Goal: Task Accomplishment & Management: Complete application form

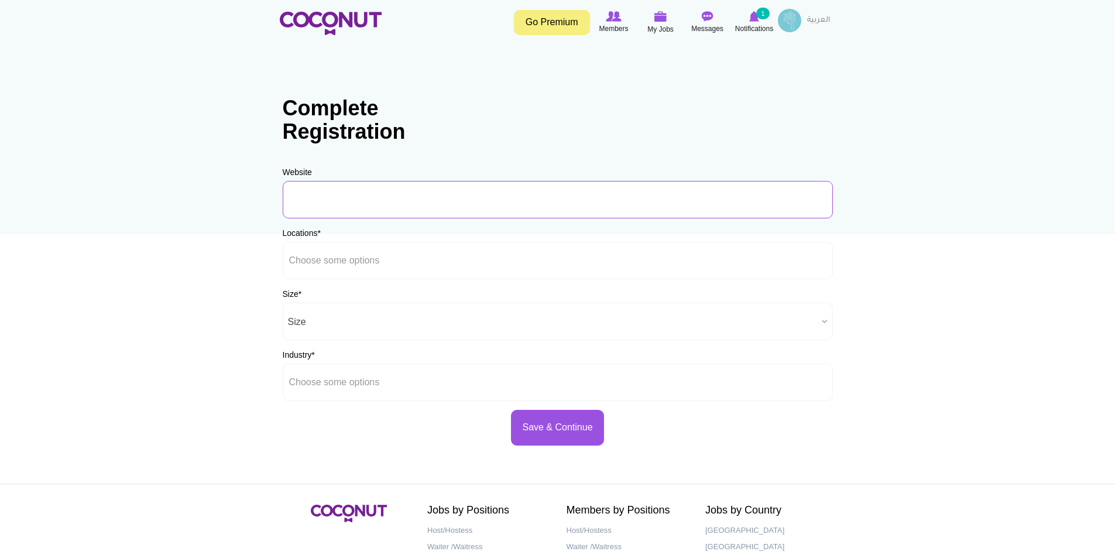
click at [325, 201] on input "URL" at bounding box center [558, 199] width 550 height 37
click at [380, 253] on li at bounding box center [341, 260] width 105 height 25
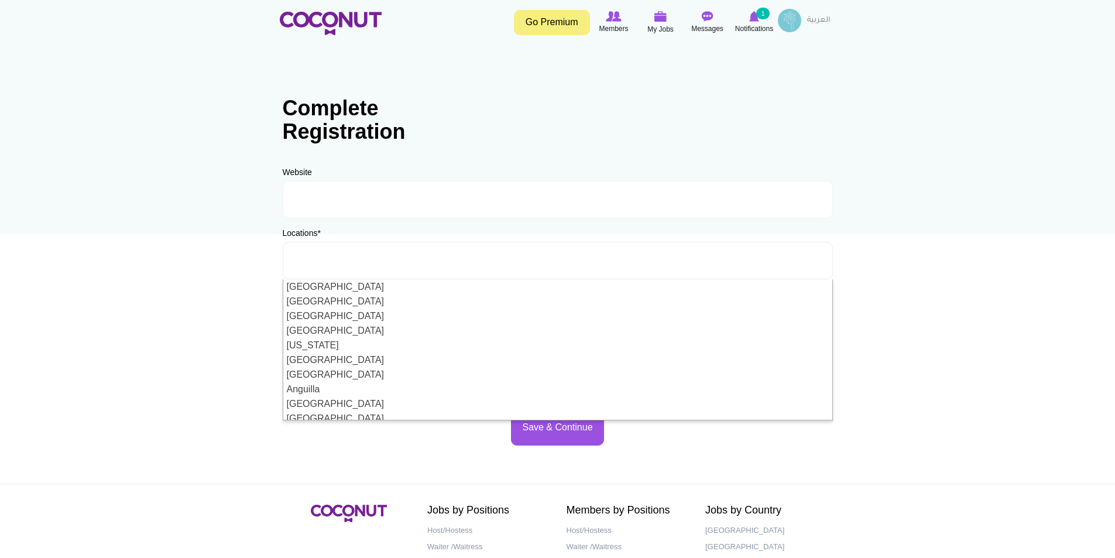
click at [149, 331] on body "Toggle navigation Go Premium Members My Jobs Post a Job Messages Notifications …" at bounding box center [557, 336] width 1115 height 673
type input "Choose some options"
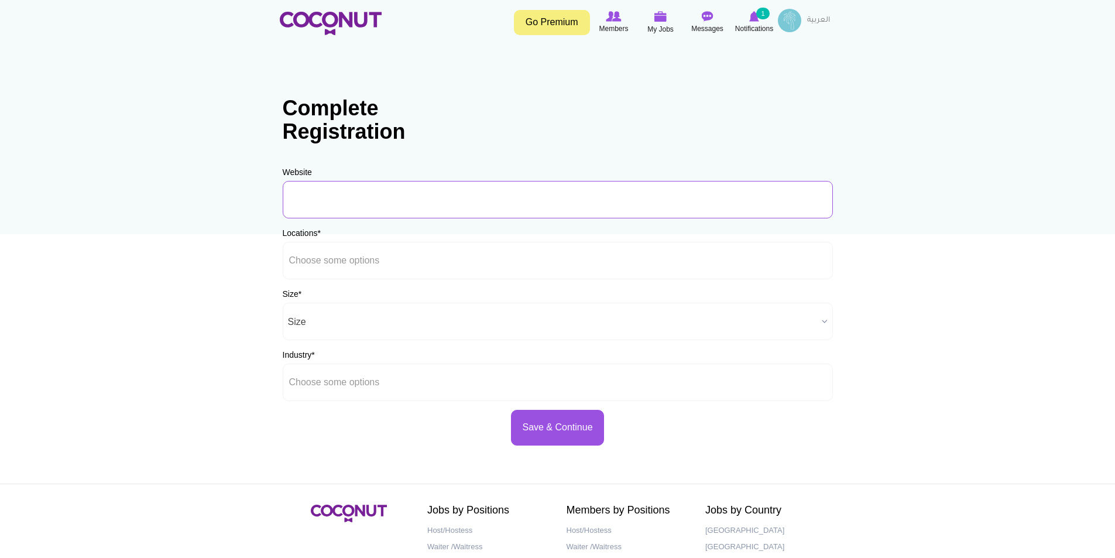
click at [308, 200] on input "URL" at bounding box center [558, 199] width 550 height 37
paste input "https://www.viva-recruitment.com/"
type input "https://www.viva-recruitment.com/"
click at [351, 265] on input "text" at bounding box center [341, 260] width 105 height 11
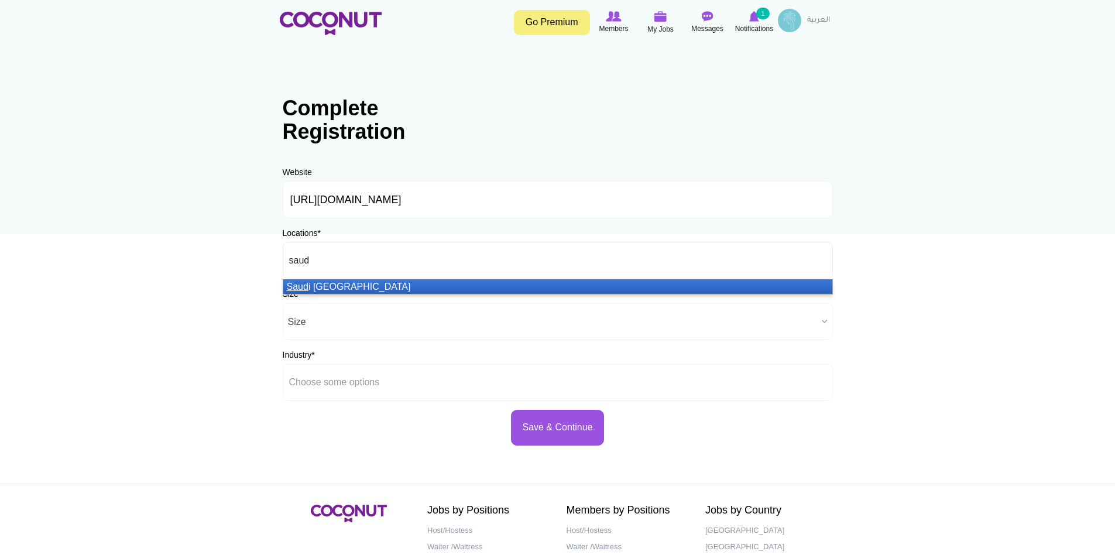
type input "saud"
click at [349, 281] on li "Saud i Arabia" at bounding box center [557, 286] width 549 height 15
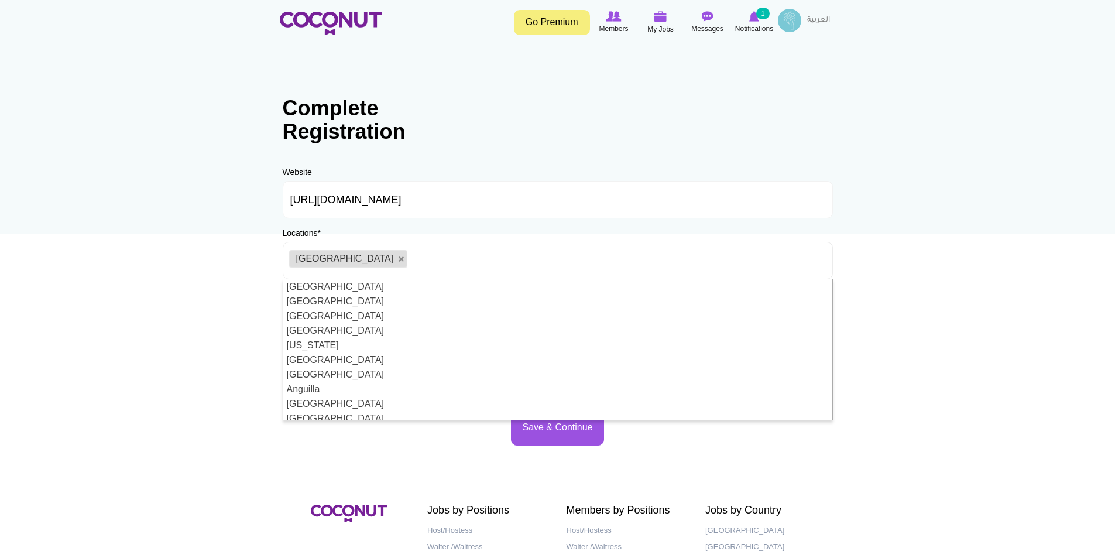
click at [206, 279] on body "Toggle navigation Go Premium Members My Jobs Post a Job Messages Notifications …" at bounding box center [557, 336] width 1115 height 673
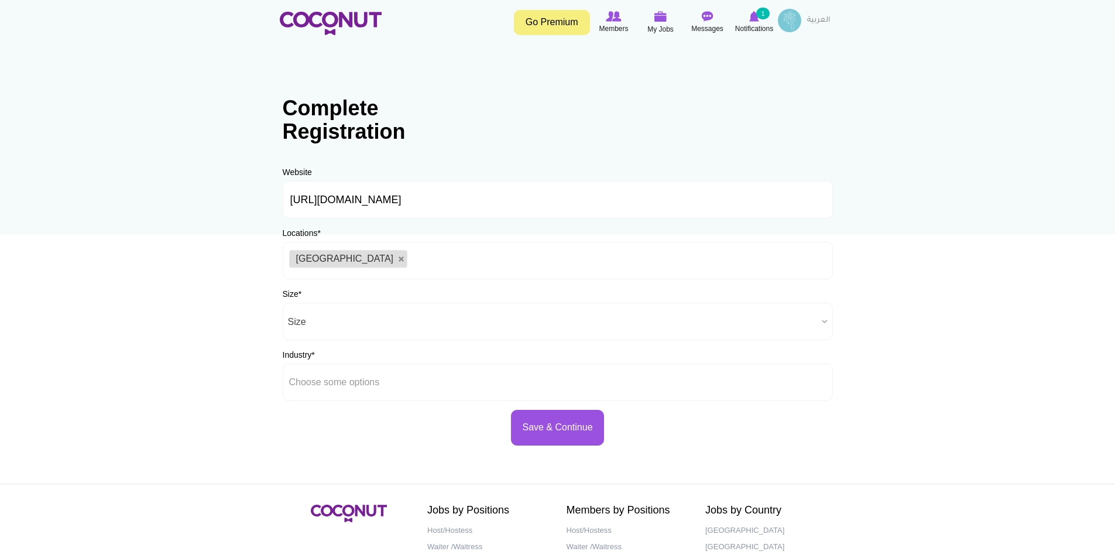
click at [433, 262] on ul "[GEOGRAPHIC_DATA]" at bounding box center [558, 260] width 550 height 37
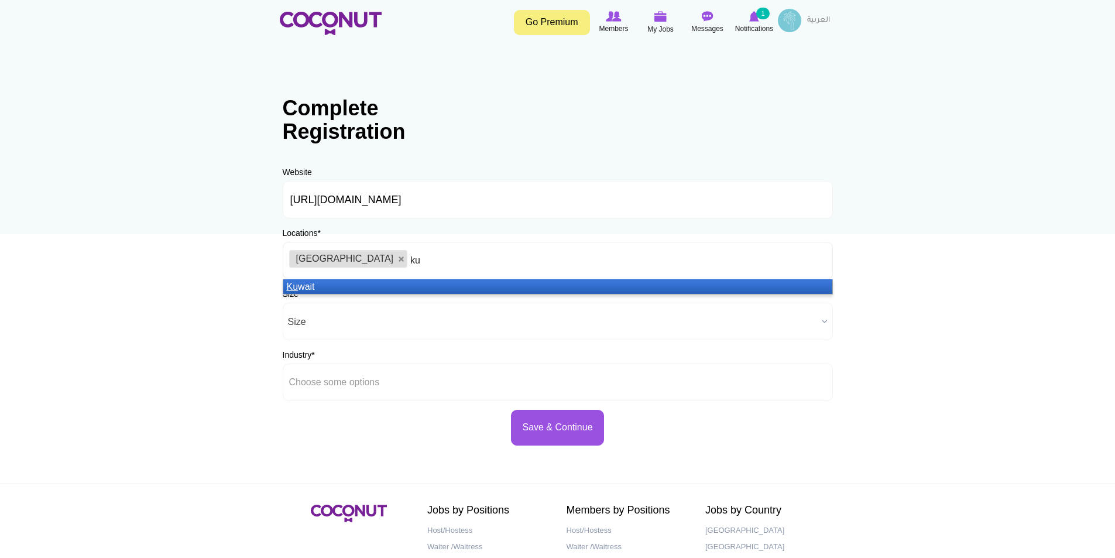
type input "ku"
click at [375, 287] on li "Ku wait" at bounding box center [557, 286] width 549 height 15
type input "qat"
click at [419, 283] on li "Qat ar" at bounding box center [557, 286] width 549 height 15
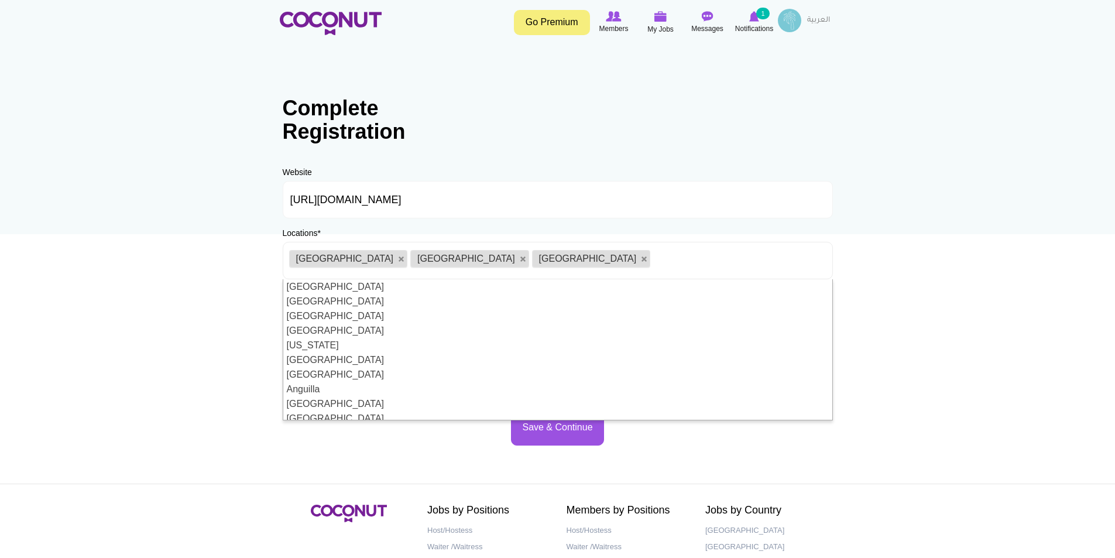
click at [229, 310] on body "Toggle navigation Go Premium Members My Jobs Post a Job Messages Notifications …" at bounding box center [557, 336] width 1115 height 673
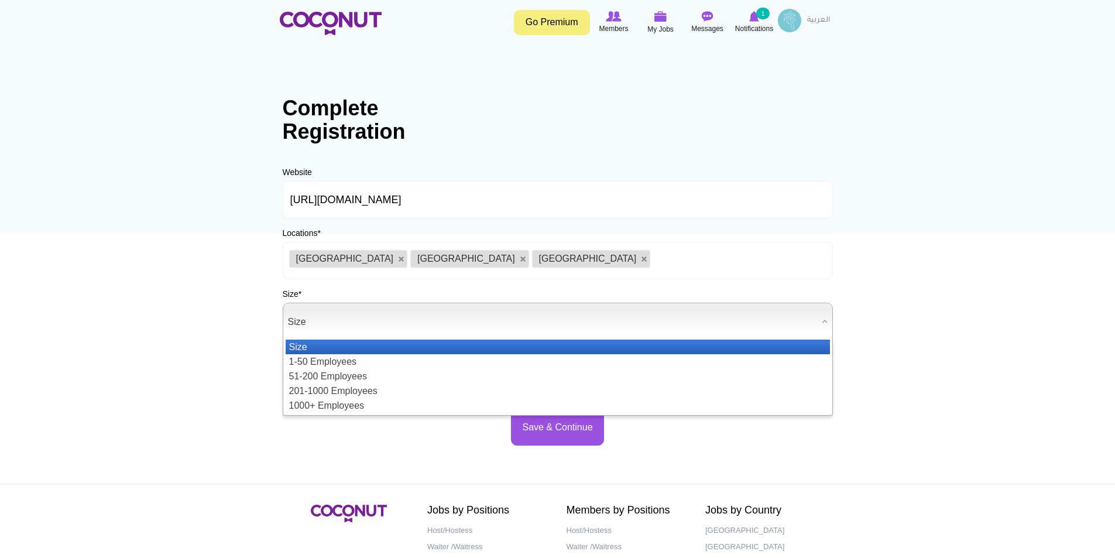
click at [342, 319] on span "Size" at bounding box center [552, 321] width 529 height 37
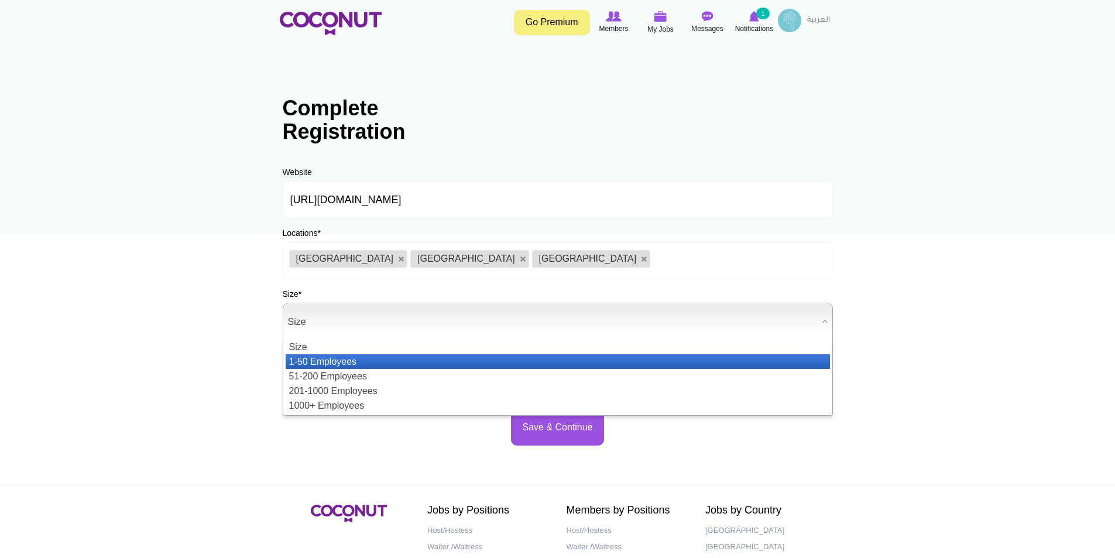
click at [348, 358] on li "1-50 Employees" at bounding box center [558, 361] width 544 height 15
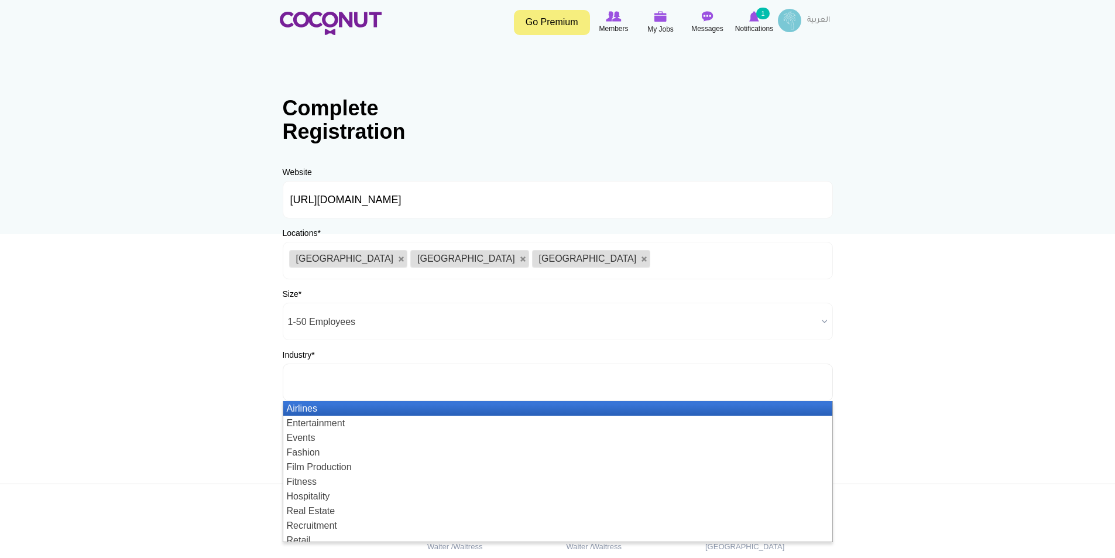
click at [359, 380] on input "text" at bounding box center [341, 382] width 105 height 11
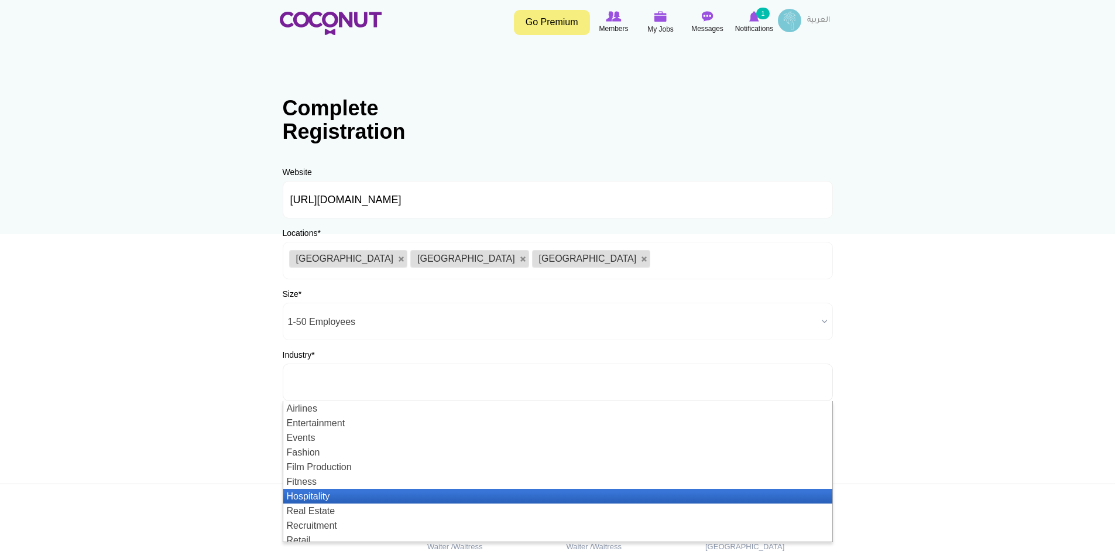
click at [352, 496] on li "Hospitality" at bounding box center [557, 496] width 549 height 15
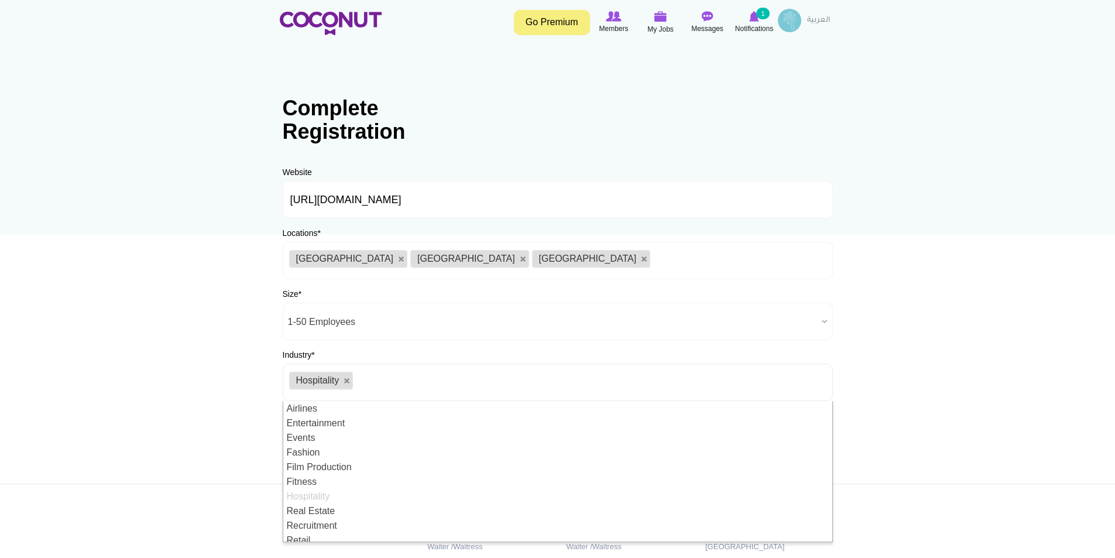
drag, startPoint x: 159, startPoint y: 451, endPoint x: 198, endPoint y: 454, distance: 38.8
click at [160, 451] on body "Toggle navigation Go Premium Members My Jobs Post a Job Messages Notifications …" at bounding box center [557, 336] width 1115 height 673
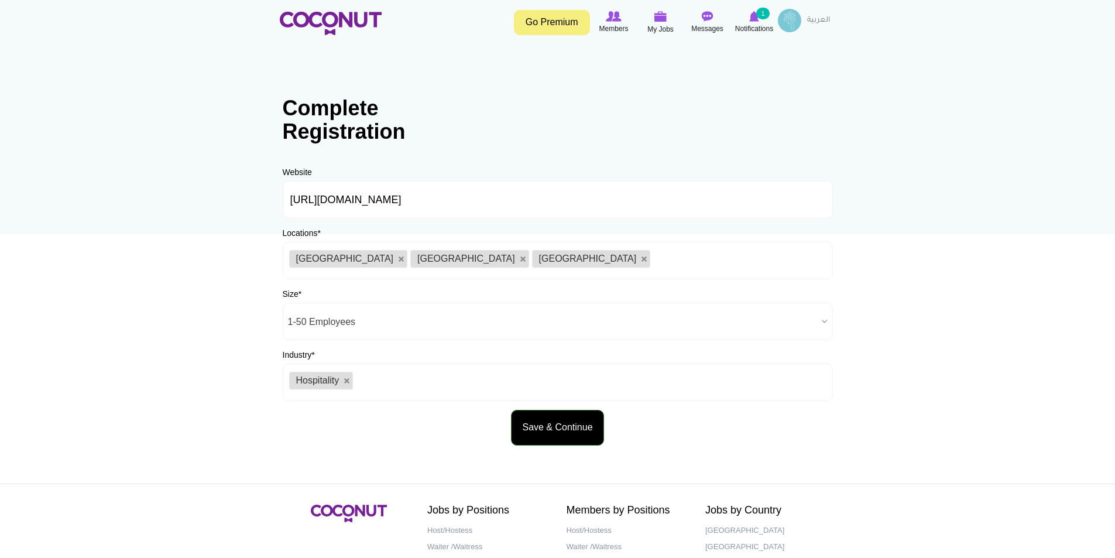
click at [531, 424] on button "Save & Continue" at bounding box center [557, 428] width 92 height 36
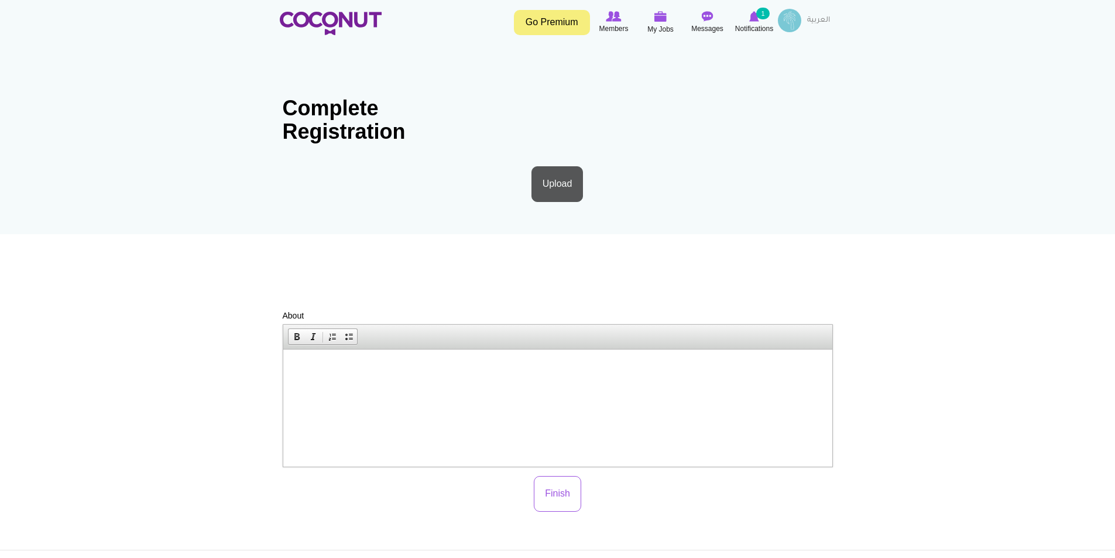
drag, startPoint x: 546, startPoint y: 235, endPoint x: 822, endPoint y: 242, distance: 276.4
click at [822, 242] on div "Profile Picture Upload More information Files must be less than 20 MB . Allowed…" at bounding box center [558, 233] width 550 height 135
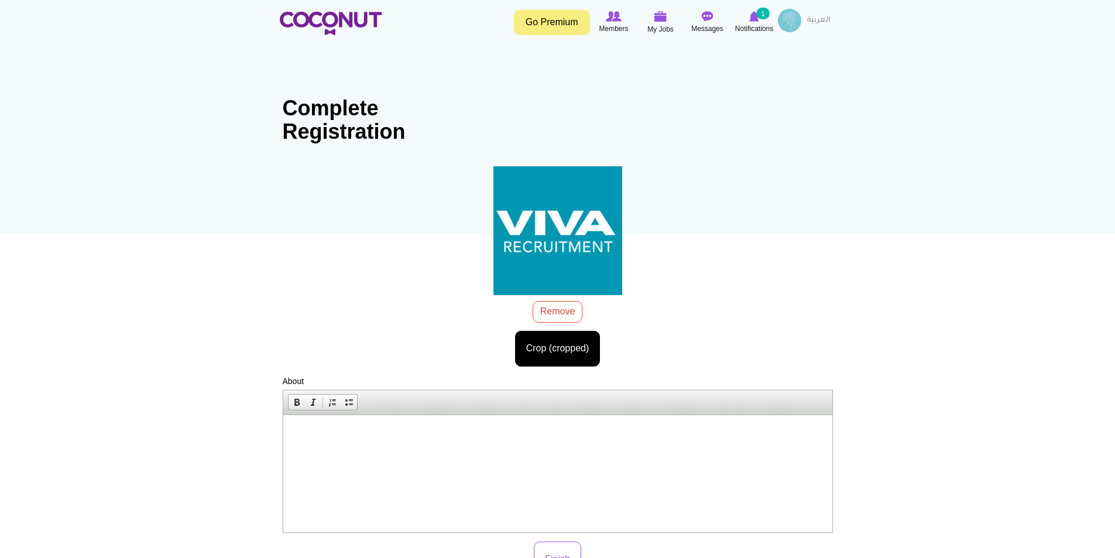
click at [485, 450] on html at bounding box center [557, 432] width 549 height 36
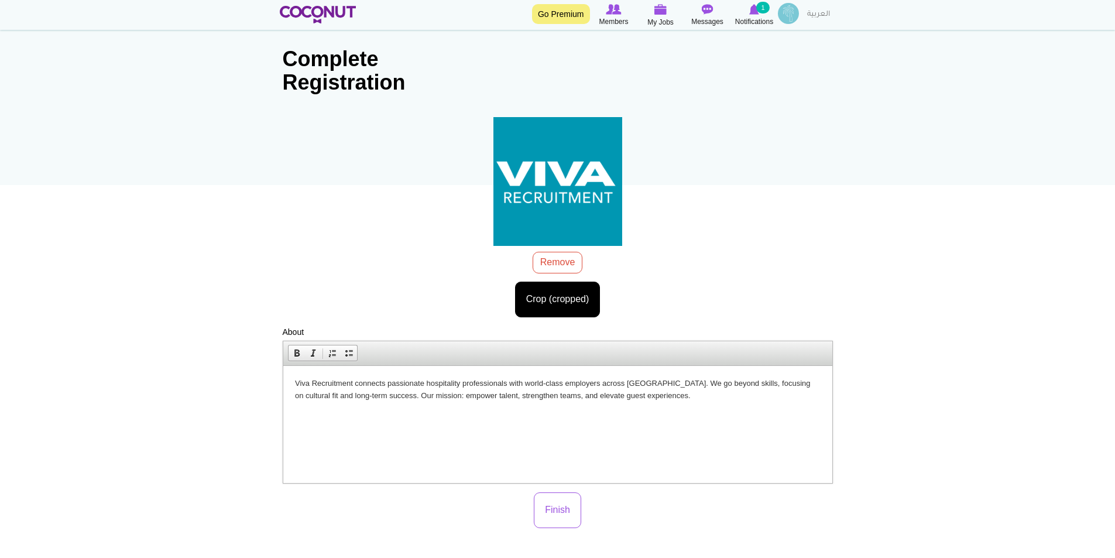
scroll to position [117, 0]
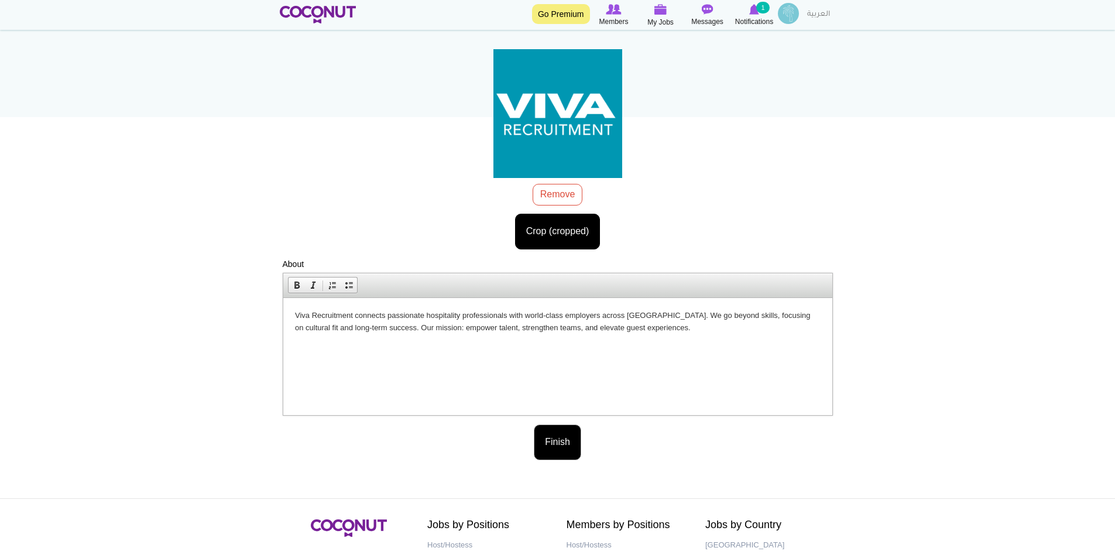
click at [558, 443] on button "Finish" at bounding box center [557, 442] width 47 height 36
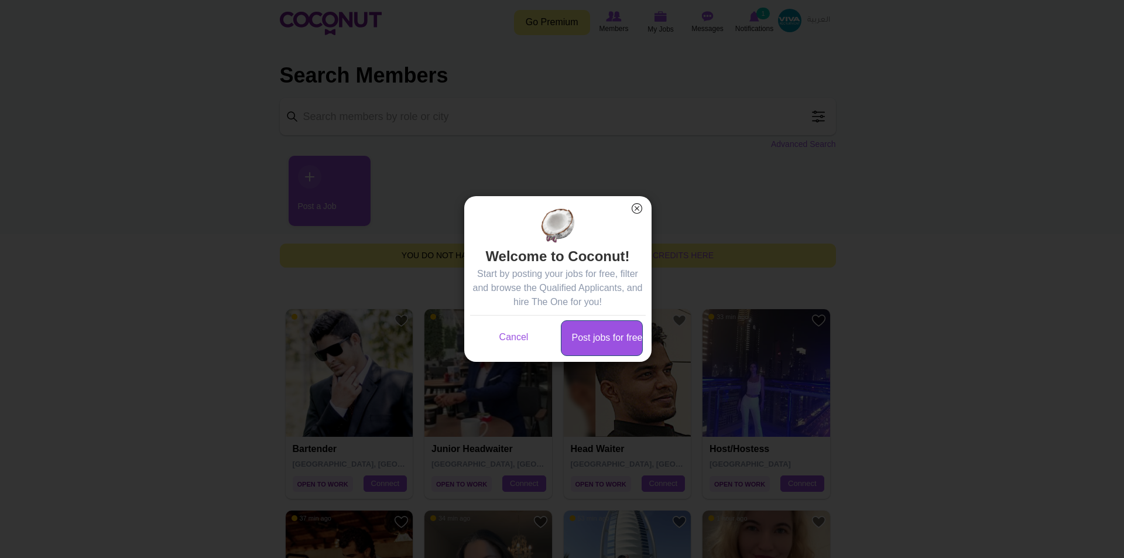
click at [584, 334] on link "Post jobs for free" at bounding box center [602, 338] width 82 height 36
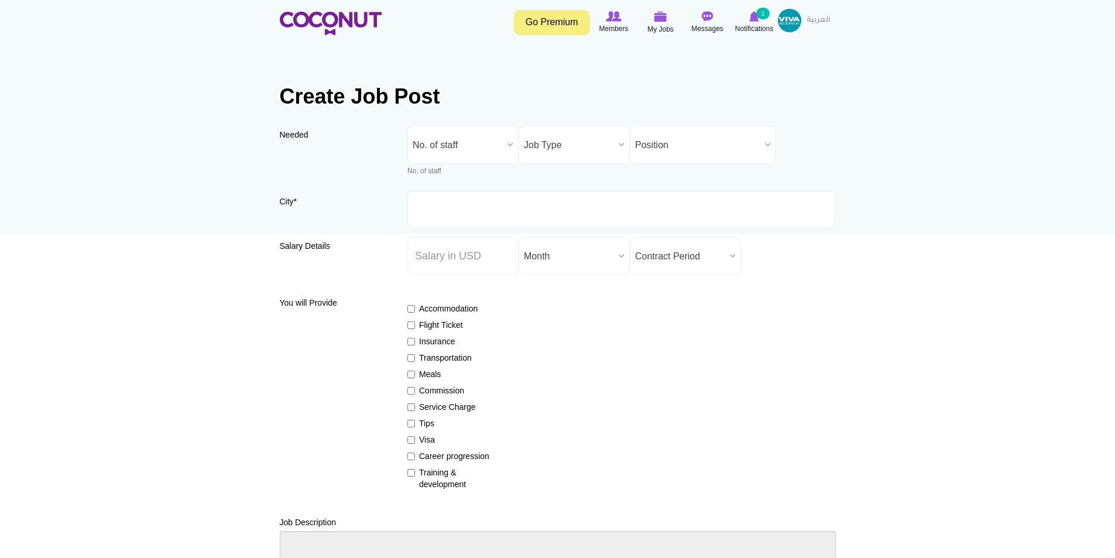
click at [474, 157] on span "No. of staff" at bounding box center [458, 144] width 90 height 37
click at [447, 201] on li "1" at bounding box center [462, 205] width 105 height 15
click at [567, 155] on span "Job Type" at bounding box center [569, 144] width 90 height 37
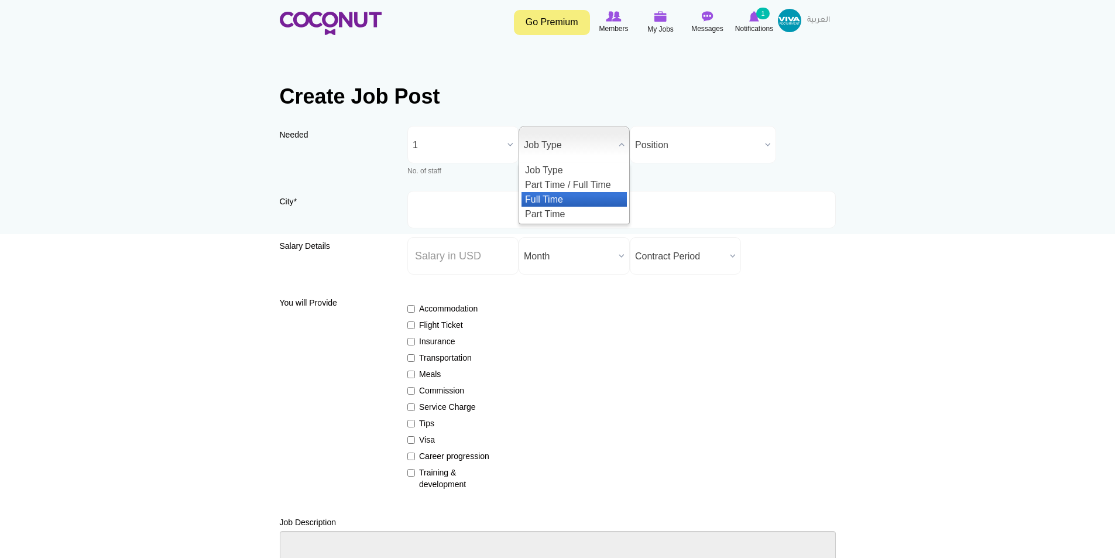
drag, startPoint x: 574, startPoint y: 203, endPoint x: 608, endPoint y: 183, distance: 40.2
click at [574, 203] on li "Full Time" at bounding box center [574, 199] width 105 height 15
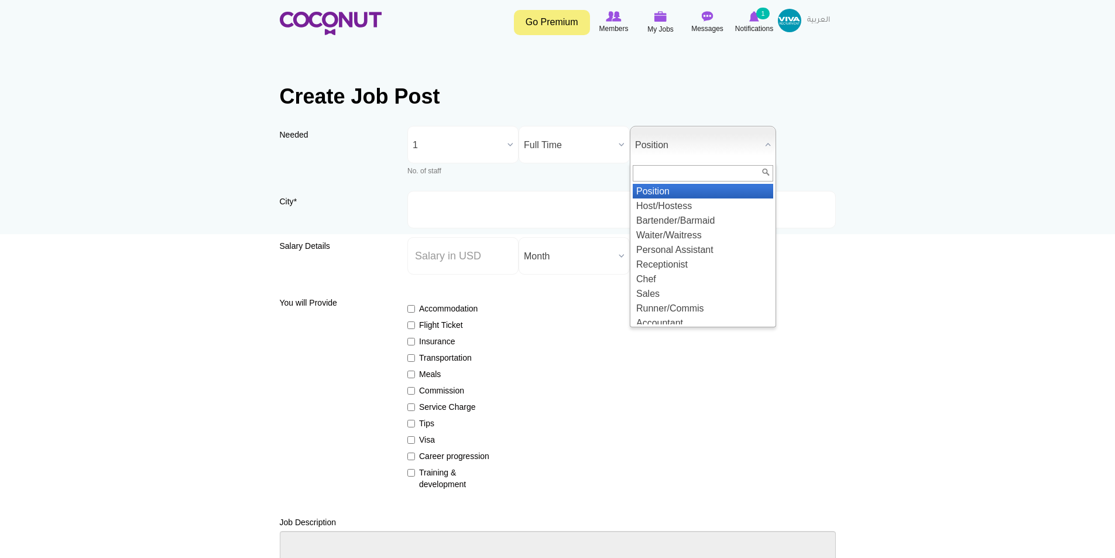
click at [657, 150] on span "Position" at bounding box center [697, 144] width 125 height 37
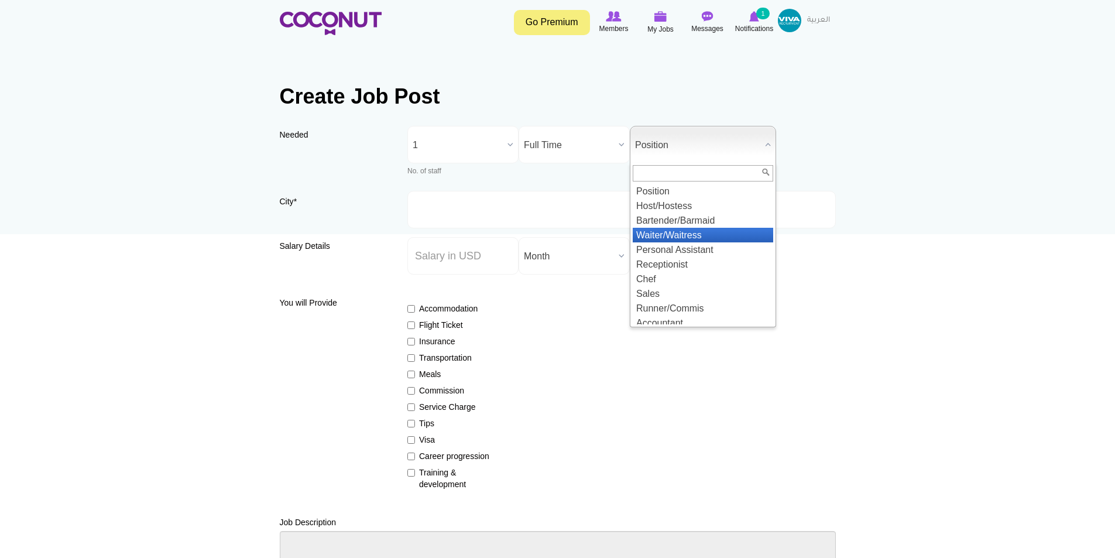
click at [715, 236] on li "Waiter/Waitress" at bounding box center [703, 235] width 140 height 15
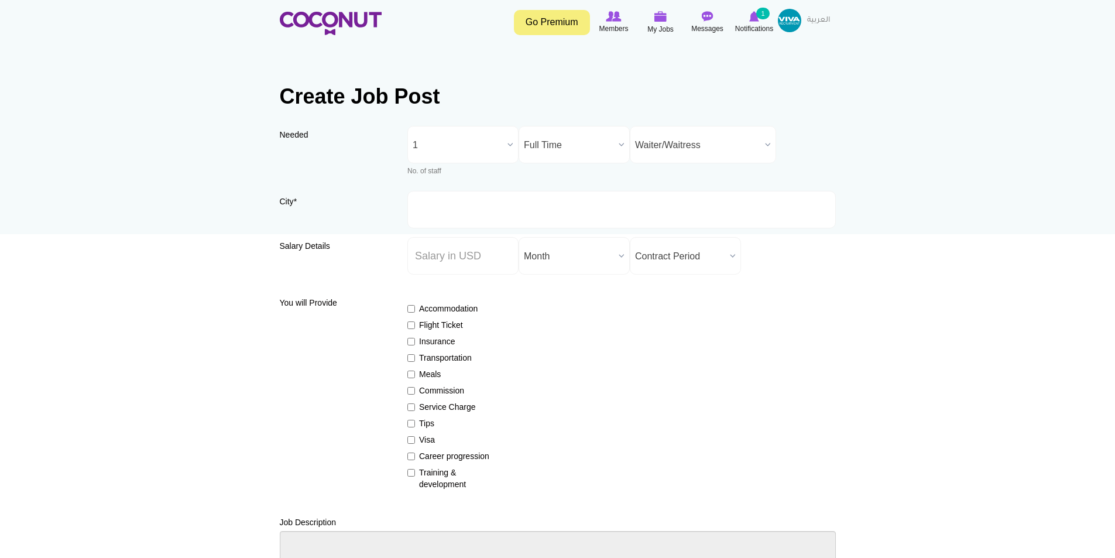
click at [717, 149] on span "Waiter/Waitress" at bounding box center [697, 144] width 125 height 37
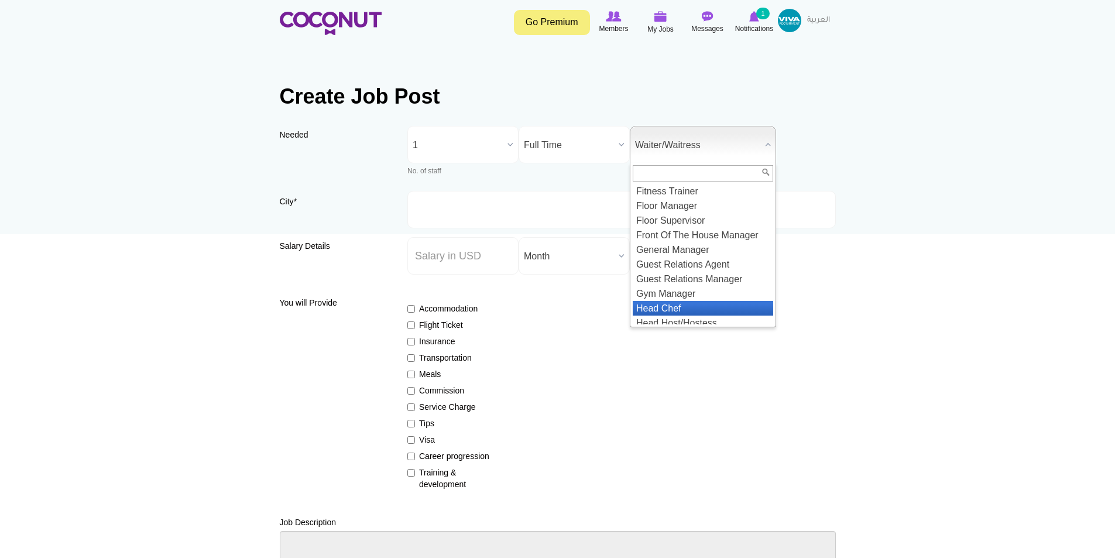
scroll to position [702, 0]
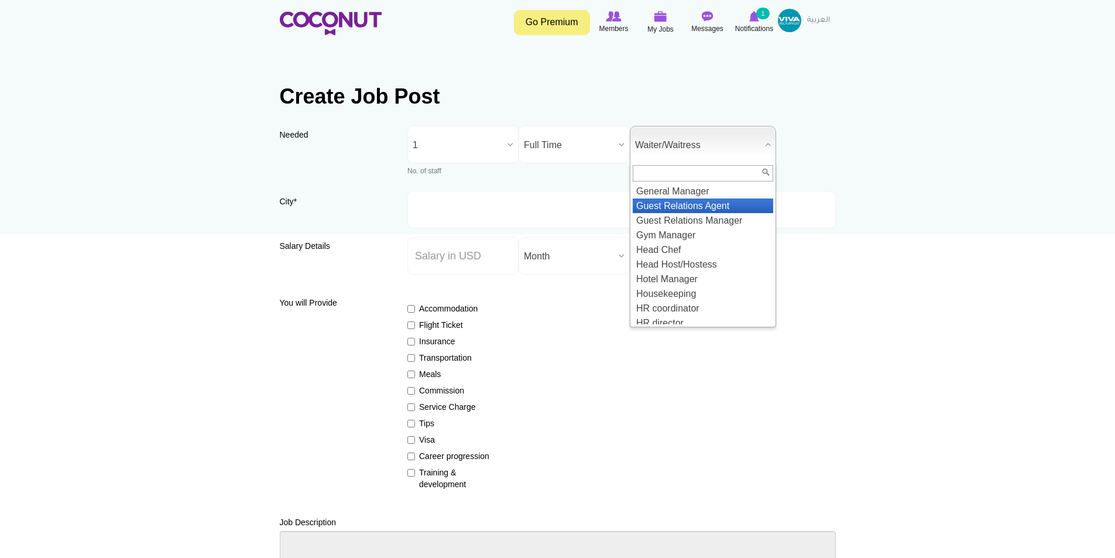
click at [707, 213] on li "Guest Relations Agent" at bounding box center [703, 205] width 140 height 15
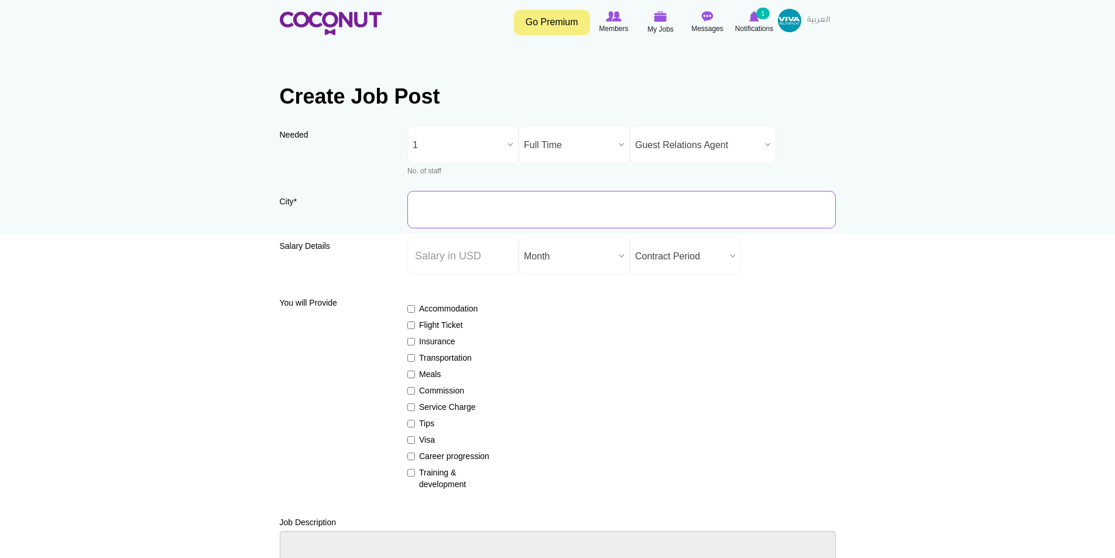
click at [528, 217] on input "City *" at bounding box center [621, 209] width 428 height 37
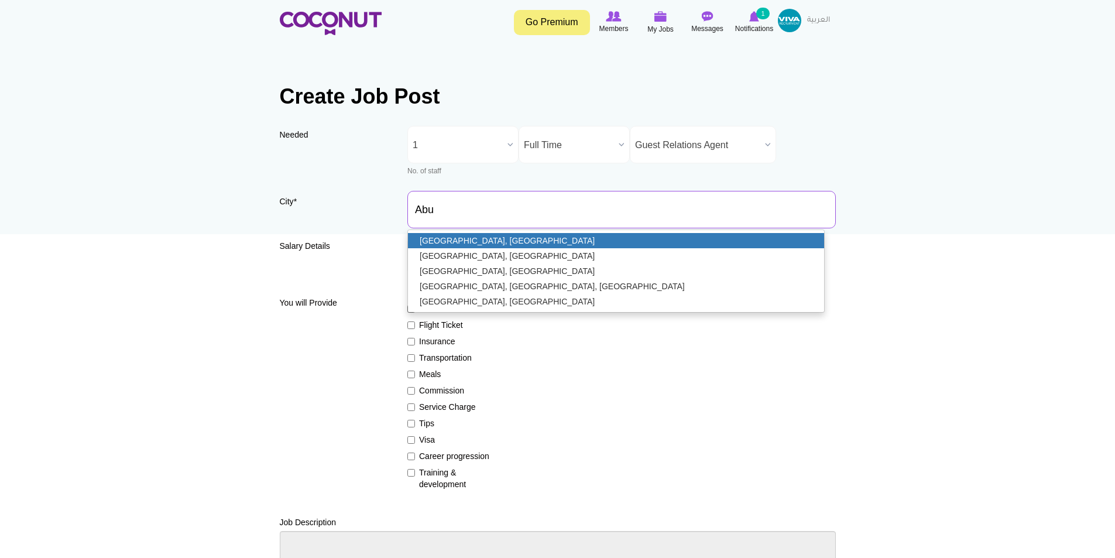
type input "Abu Dhabi, United Arab Emirates"
click at [488, 241] on link "Abu Dhabi, United Arab Emirates" at bounding box center [616, 240] width 416 height 15
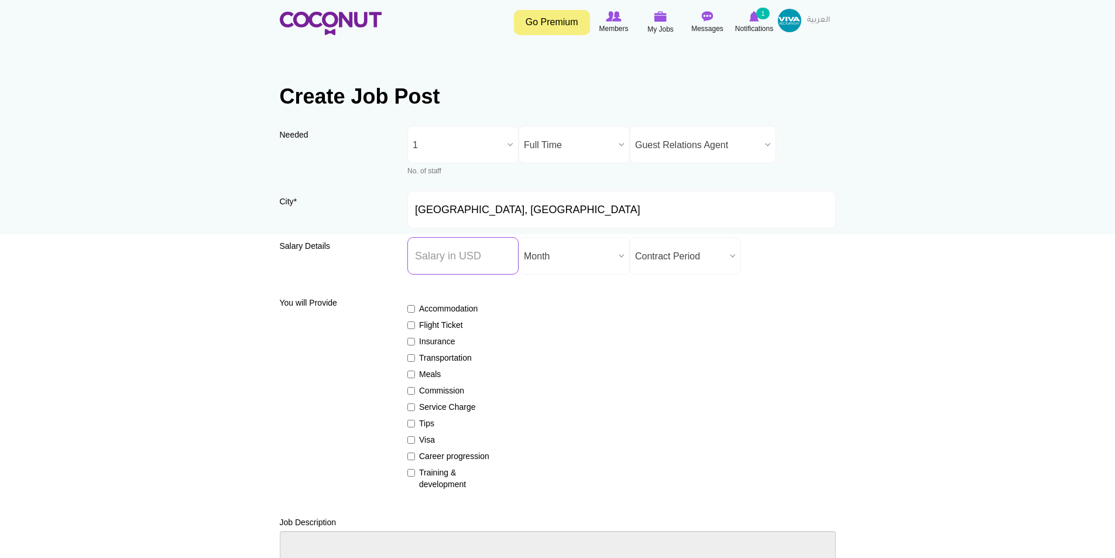
click at [479, 259] on input "Salary ($) *" at bounding box center [462, 255] width 111 height 37
click at [546, 256] on span "Month" at bounding box center [569, 256] width 90 height 37
click at [551, 290] on li "Month" at bounding box center [574, 296] width 105 height 15
click at [475, 252] on input "Salary ($) *" at bounding box center [462, 255] width 111 height 37
type input "400"
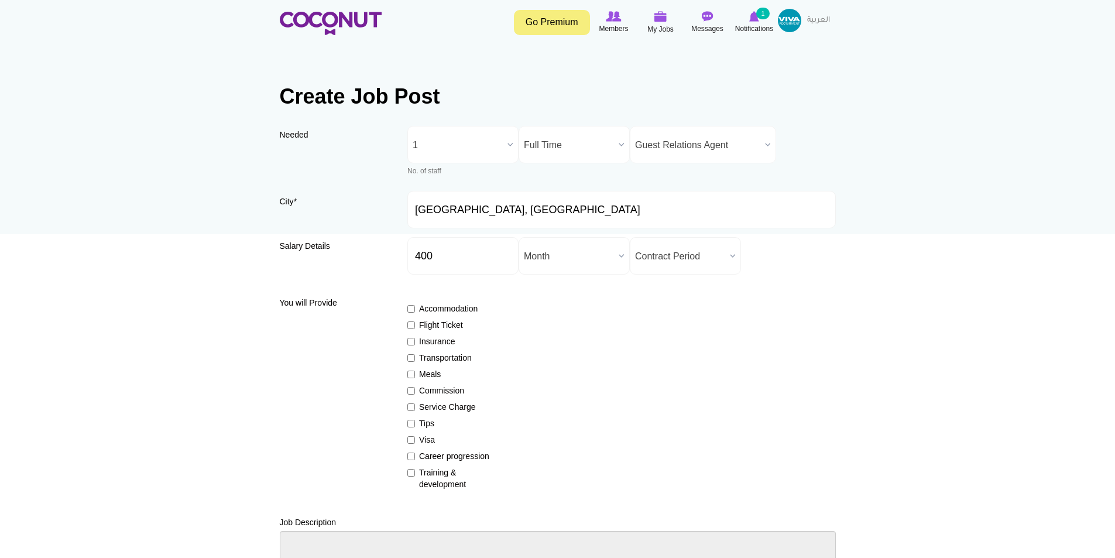
click at [547, 283] on div "You will Provide Accommodation Flight Ticket Insurance Transportation Meals Com…" at bounding box center [558, 390] width 556 height 215
click at [479, 266] on input "400" at bounding box center [462, 255] width 111 height 37
drag, startPoint x: 478, startPoint y: 265, endPoint x: 288, endPoint y: 255, distance: 189.9
click at [285, 256] on div "Salary Details Salary ($) * 400 Salary Period * Year Month Week Day Hour Month …" at bounding box center [558, 260] width 556 height 46
type input "4"
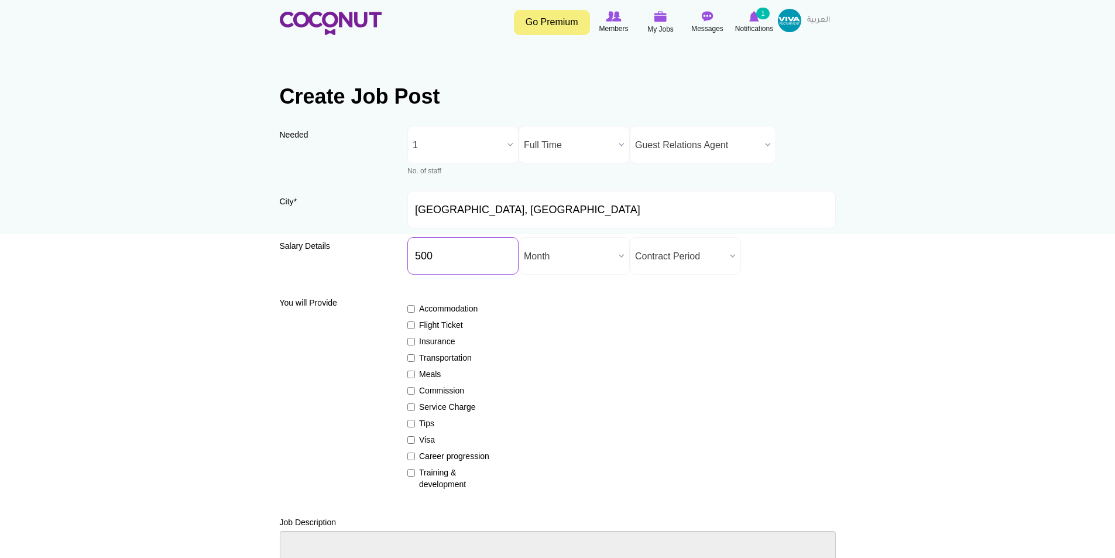
type input "500"
click at [691, 262] on span "Contract Period" at bounding box center [680, 256] width 90 height 37
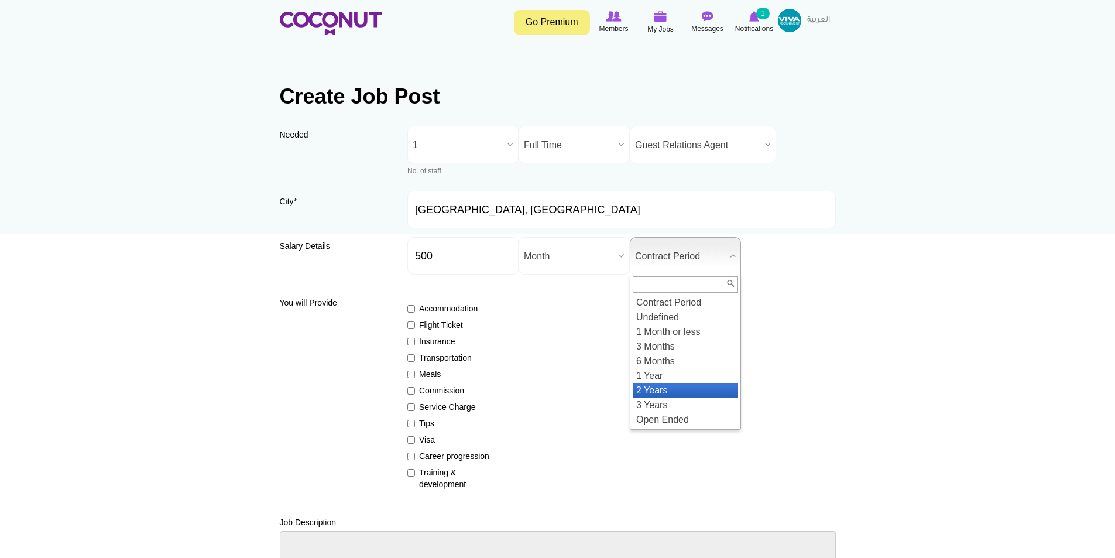
click at [668, 383] on li "2 Years" at bounding box center [685, 390] width 105 height 15
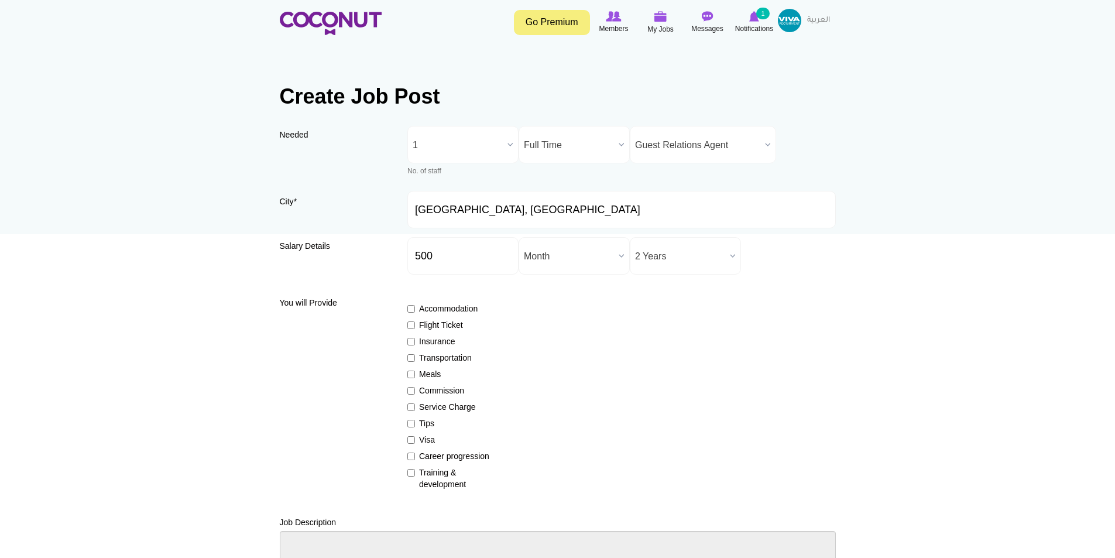
click at [594, 359] on div "Accommodation Flight Ticket Insurance Transportation Meals Commission Service C…" at bounding box center [621, 391] width 428 height 198
click at [410, 311] on input "Accommodation" at bounding box center [411, 309] width 8 height 8
checkbox input "true"
click at [409, 324] on input "Flight Ticket" at bounding box center [411, 325] width 8 height 8
checkbox input "true"
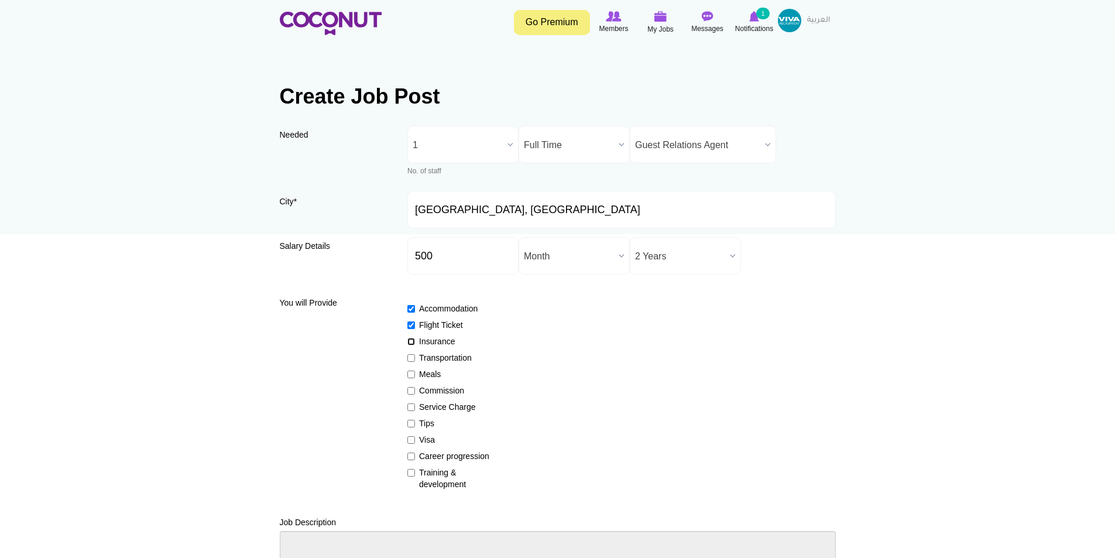
click at [409, 342] on input "Insurance" at bounding box center [411, 342] width 8 height 8
checkbox input "true"
click at [409, 359] on input "Transportation" at bounding box center [411, 358] width 8 height 8
checkbox input "true"
click at [409, 368] on label "Meals" at bounding box center [449, 374] width 85 height 12
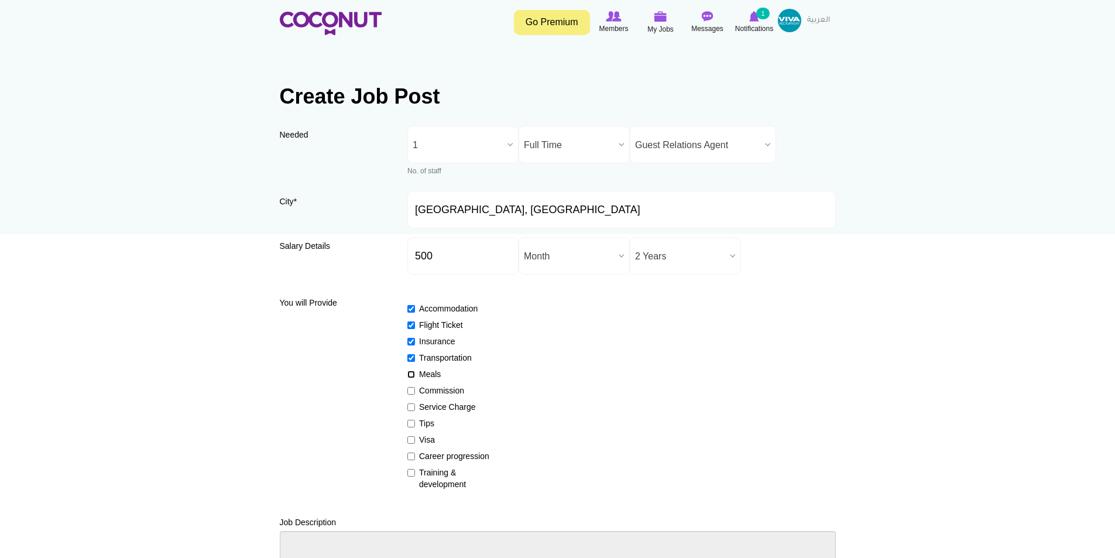
click at [409, 371] on input "Meals" at bounding box center [411, 375] width 8 height 8
checkbox input "true"
click at [408, 403] on input "Service Charge" at bounding box center [411, 407] width 8 height 8
checkbox input "true"
click at [408, 423] on input "Tips" at bounding box center [411, 424] width 8 height 8
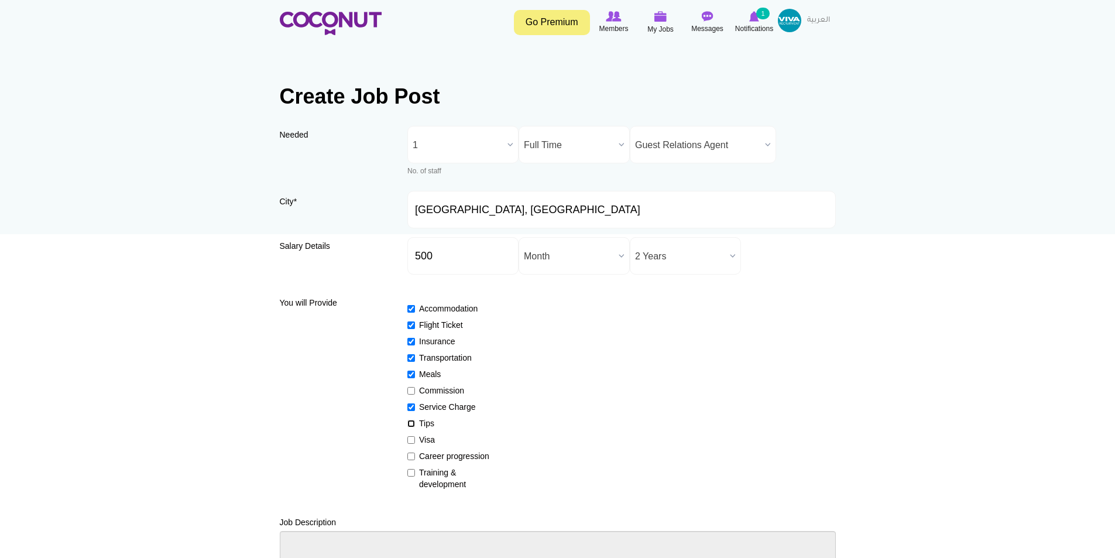
checkbox input "true"
click at [412, 441] on input "Visa" at bounding box center [411, 440] width 8 height 8
checkbox input "true"
click at [412, 455] on input "Career progression" at bounding box center [411, 456] width 8 height 8
checkbox input "true"
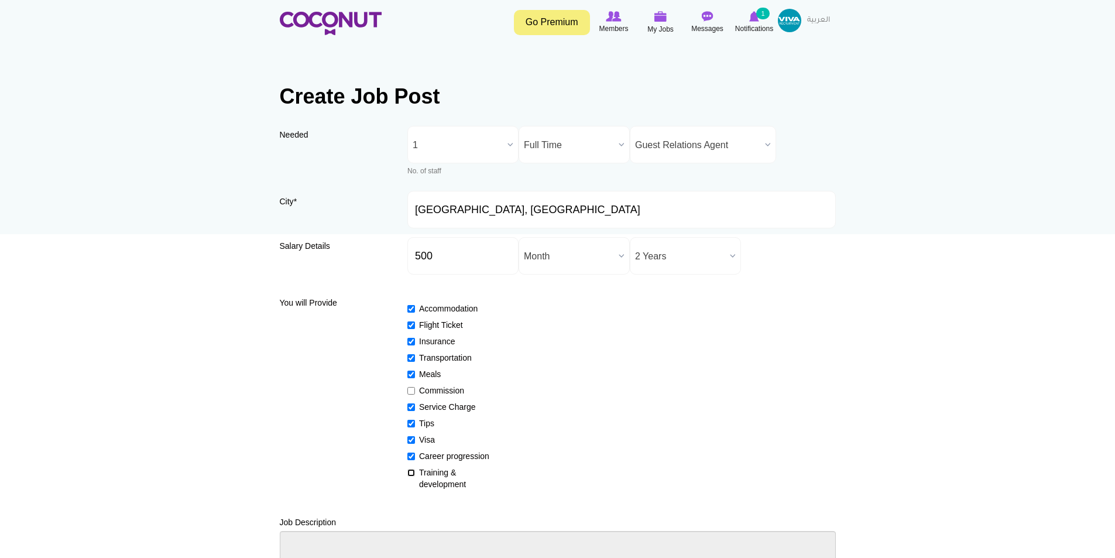
click at [407, 471] on input "Training & development" at bounding box center [411, 473] width 8 height 8
checkbox input "true"
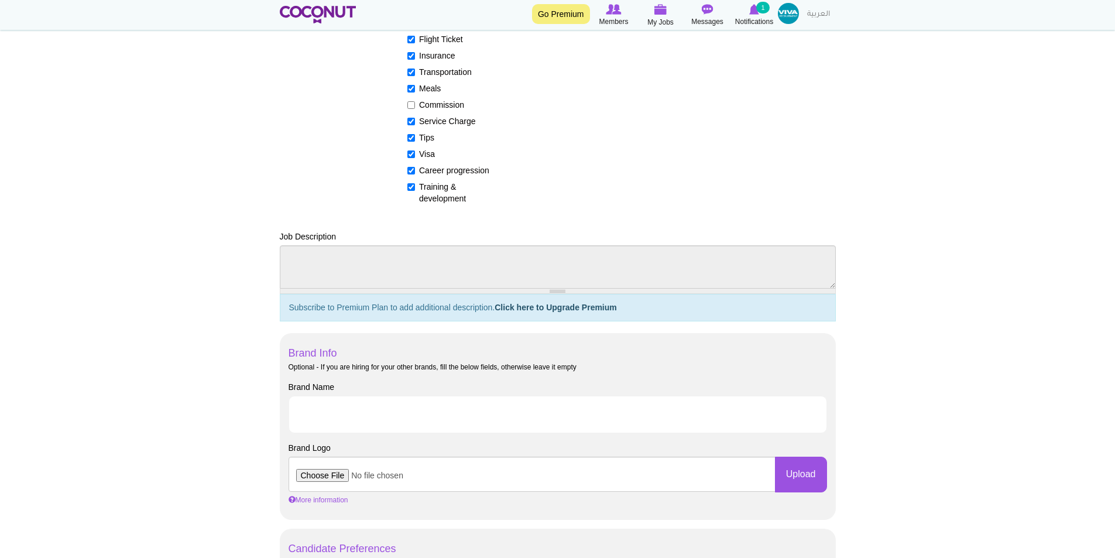
scroll to position [293, 0]
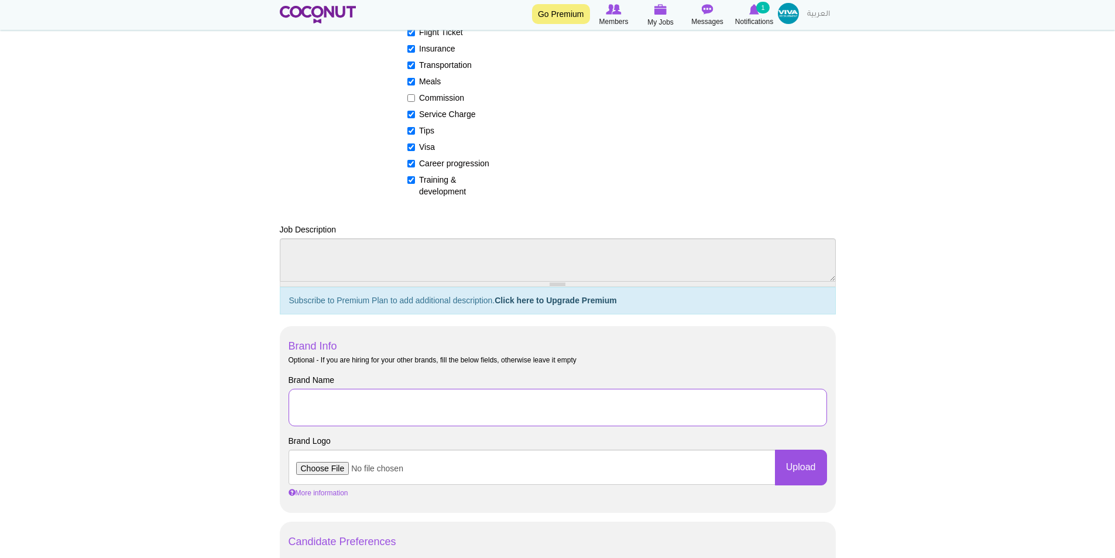
click at [355, 412] on input "Brand Name" at bounding box center [558, 407] width 539 height 37
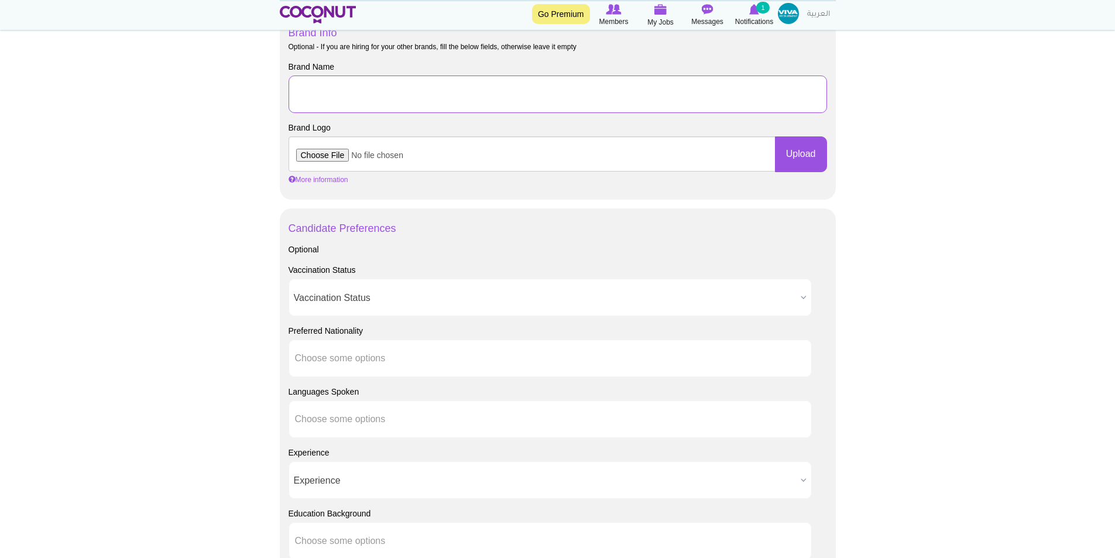
scroll to position [644, 0]
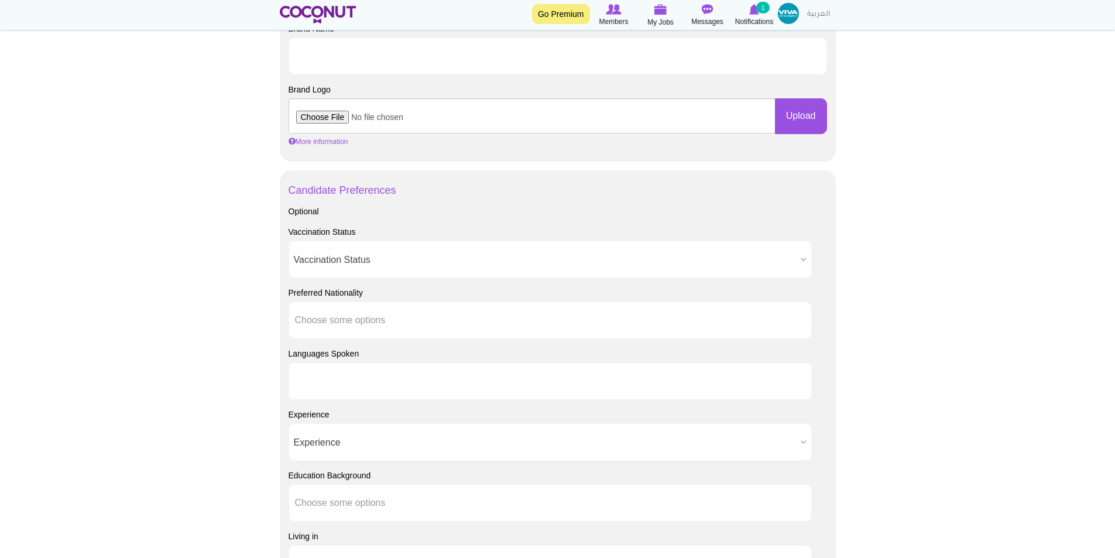
click at [376, 386] on input "text" at bounding box center [347, 381] width 105 height 11
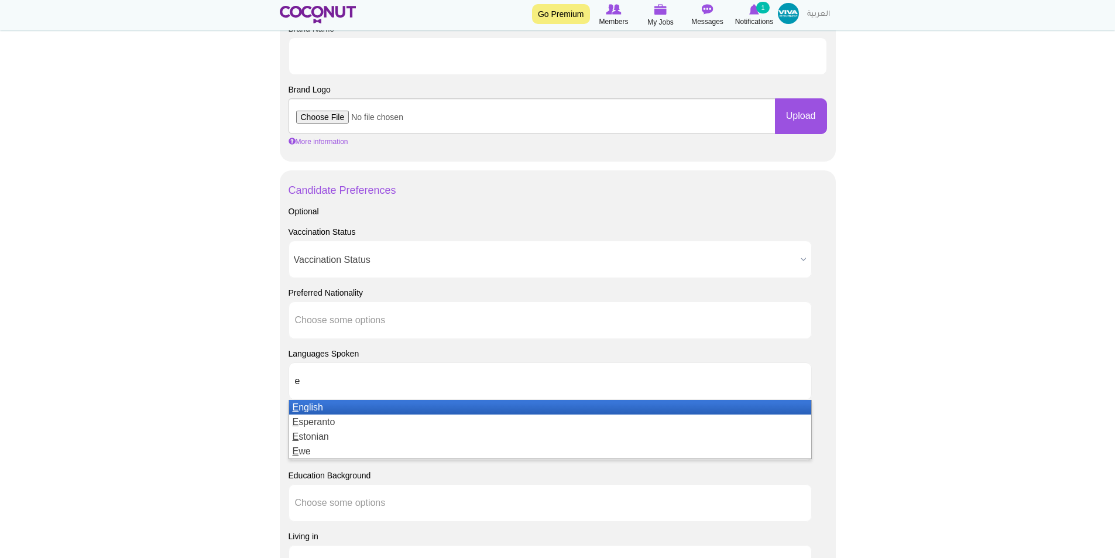
type input "e"
click at [366, 410] on li "E nglish" at bounding box center [550, 407] width 522 height 15
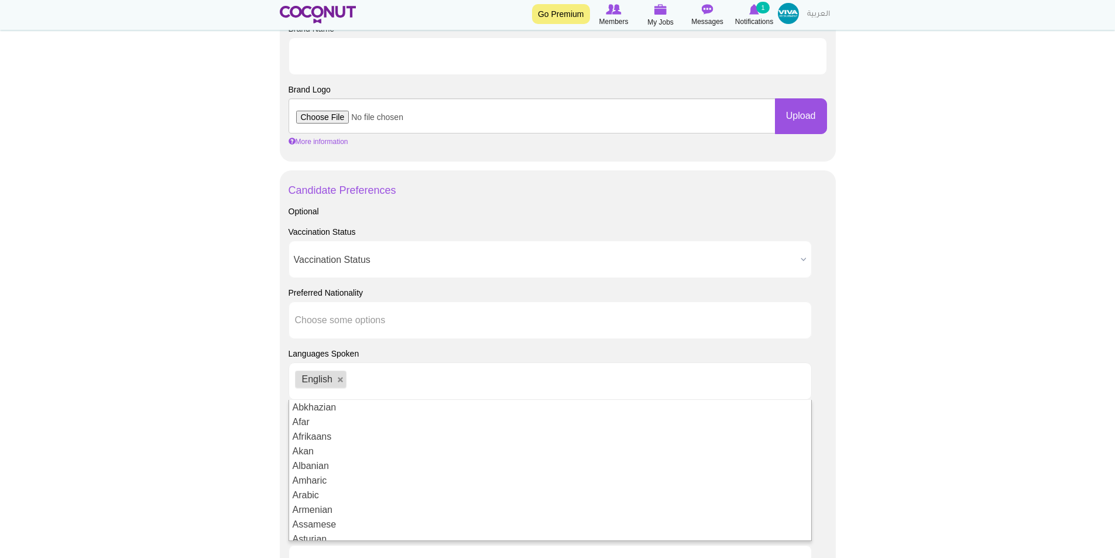
click at [164, 400] on body "Toggle navigation Go Premium Members My Jobs Post a Job Messages Notifications …" at bounding box center [557, 164] width 1115 height 1616
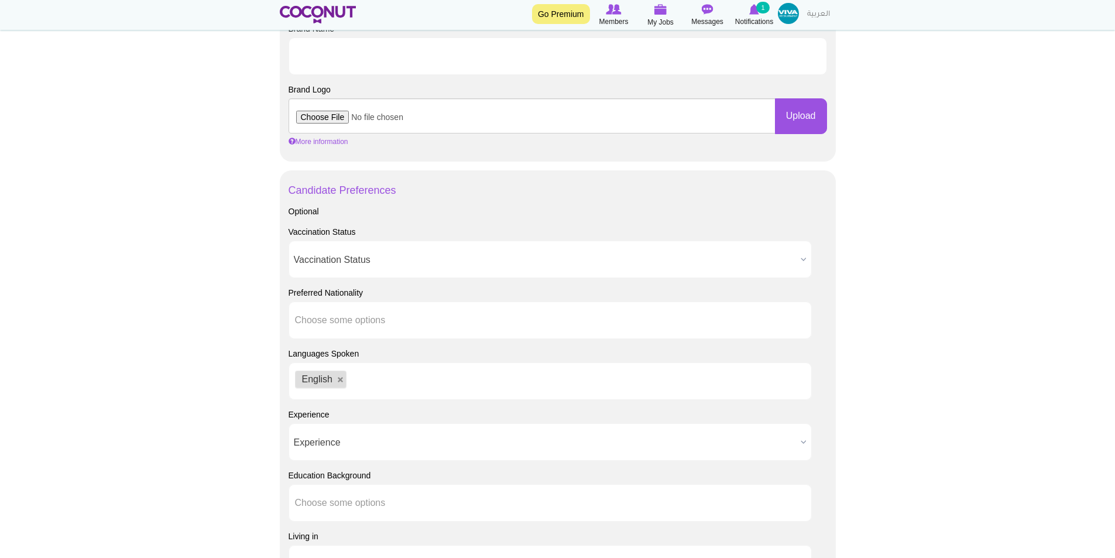
click at [351, 449] on span "Experience" at bounding box center [545, 442] width 502 height 37
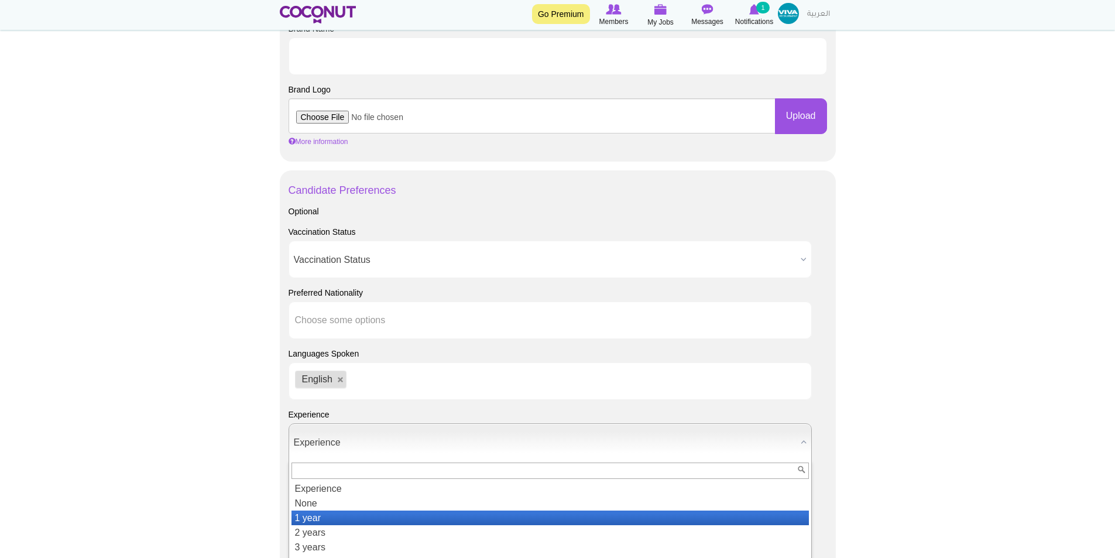
click at [346, 522] on li "1 year" at bounding box center [549, 517] width 517 height 15
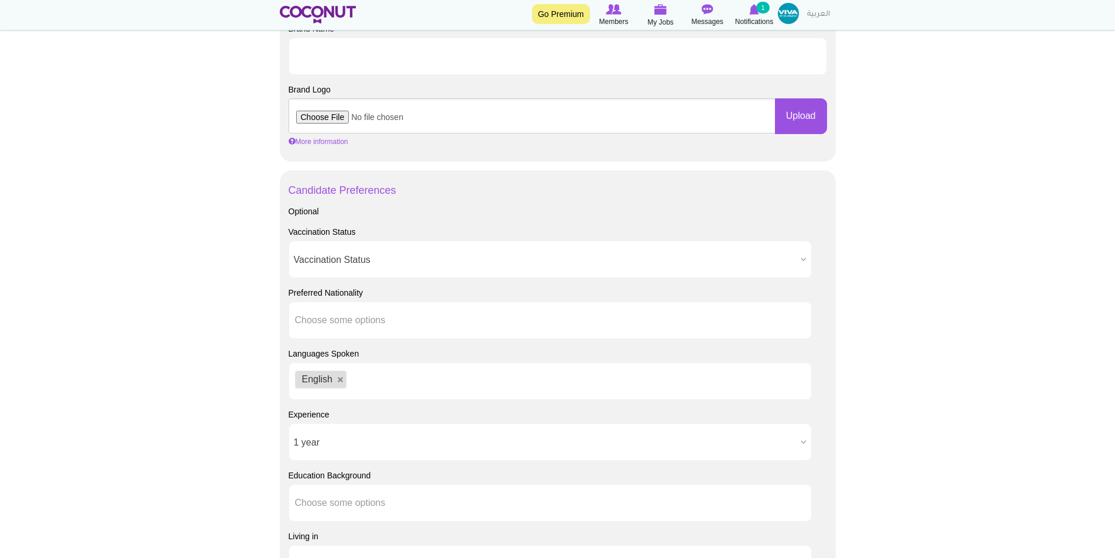
click at [231, 506] on body "Toggle navigation Go Premium Members My Jobs Post a Job Messages Notifications …" at bounding box center [557, 164] width 1115 height 1616
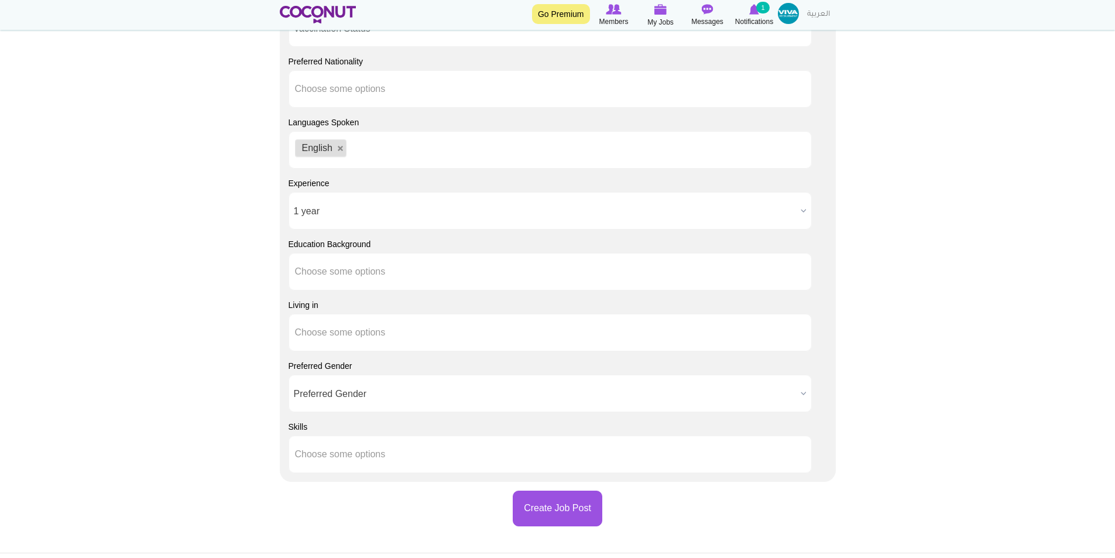
scroll to position [995, 0]
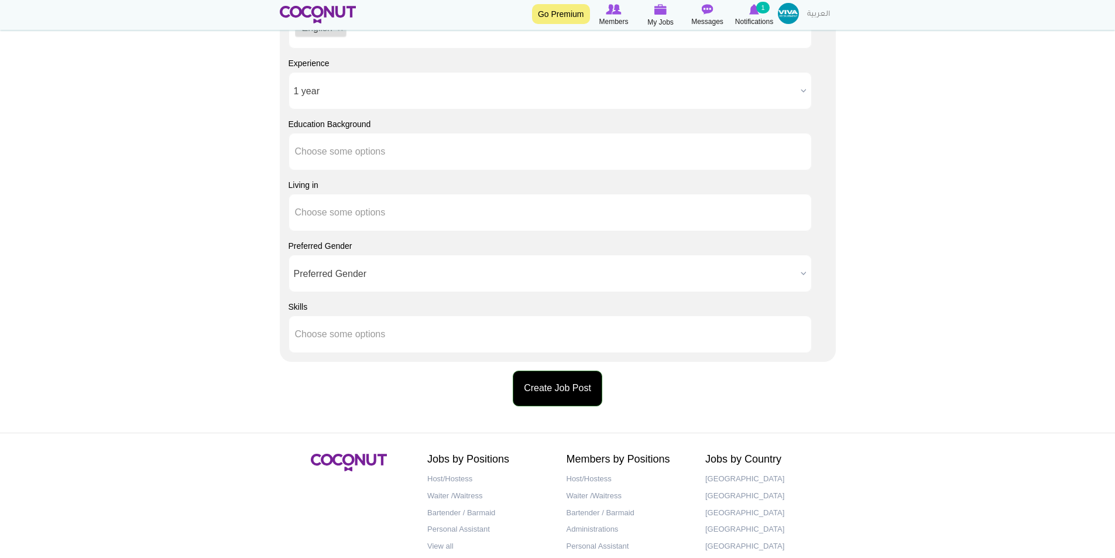
click at [547, 399] on button "Create Job Post" at bounding box center [558, 389] width 90 height 36
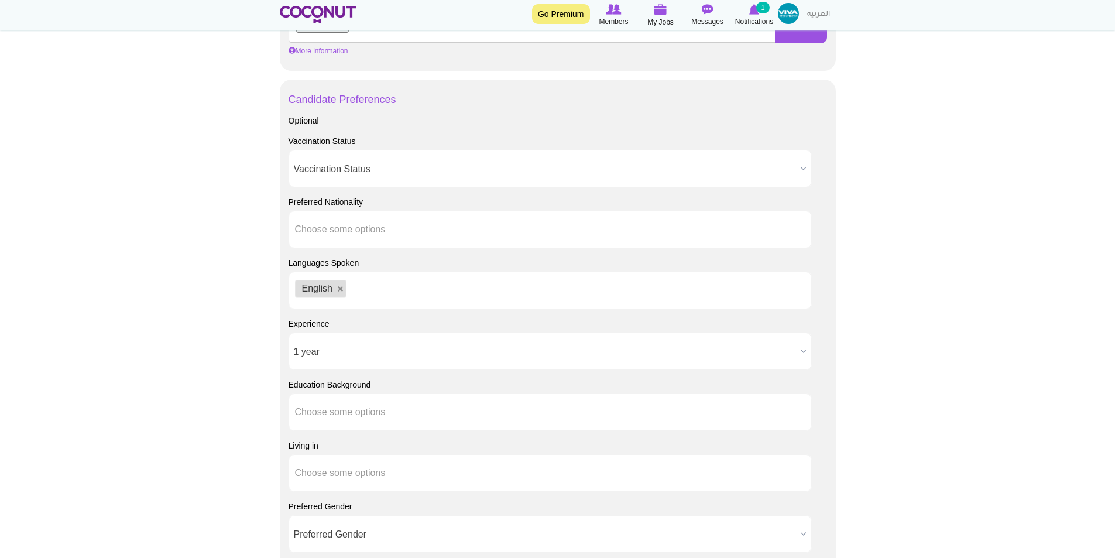
scroll to position [702, 0]
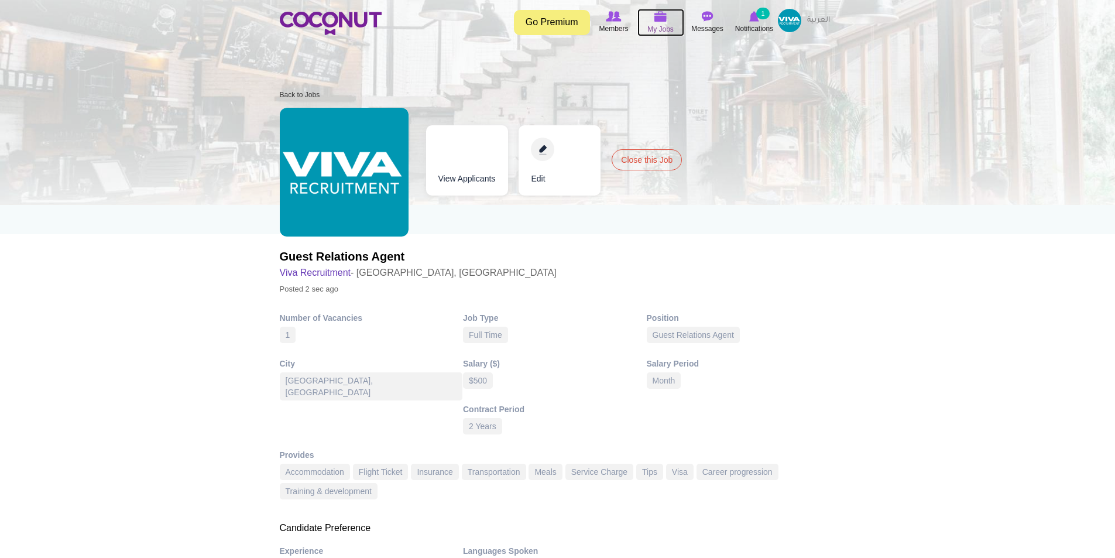
click at [665, 19] on img at bounding box center [660, 16] width 13 height 11
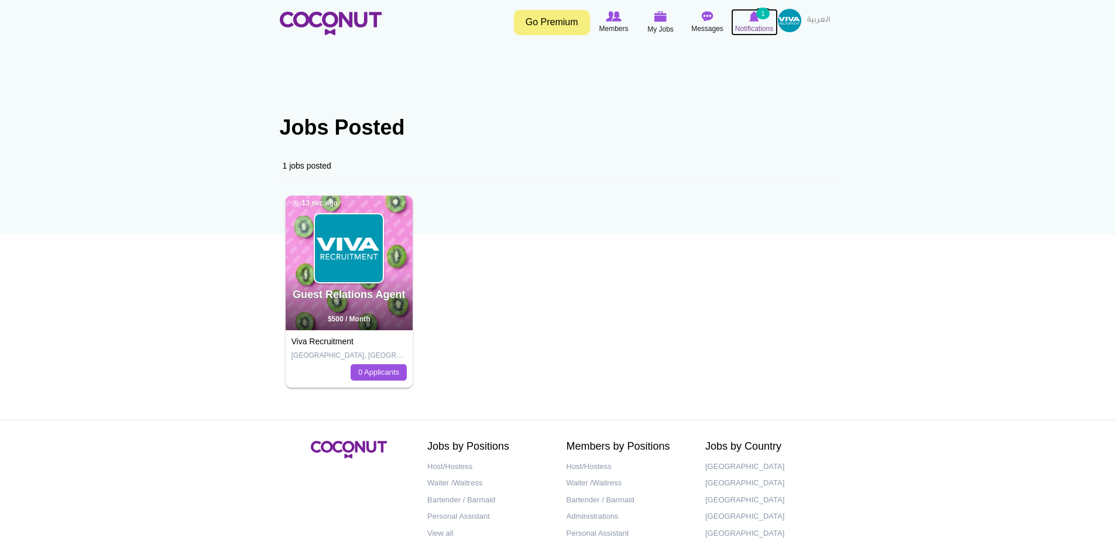
click at [748, 20] on icon at bounding box center [754, 16] width 44 height 13
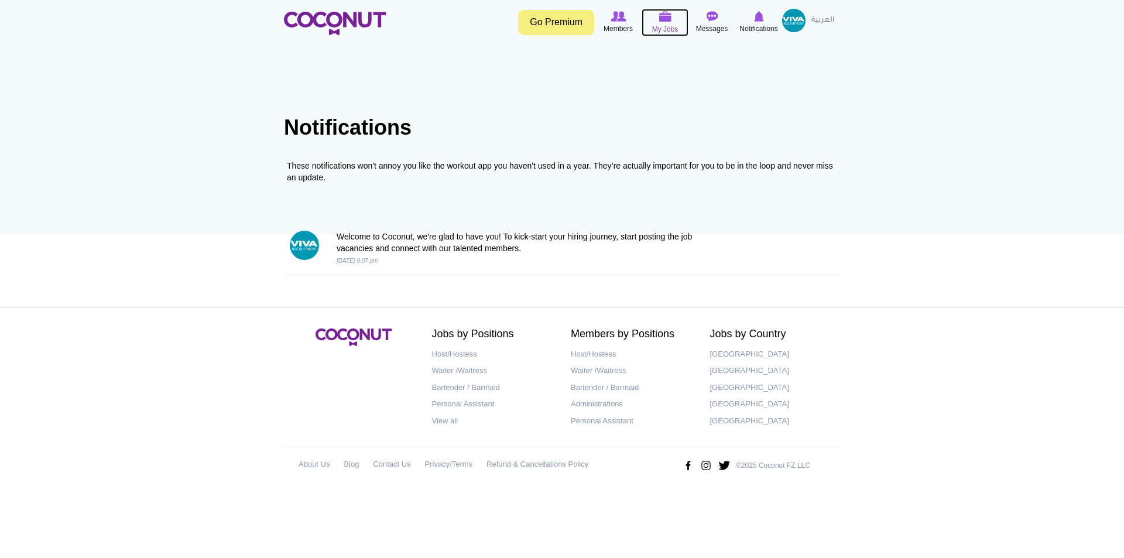
click at [656, 20] on icon at bounding box center [665, 16] width 44 height 13
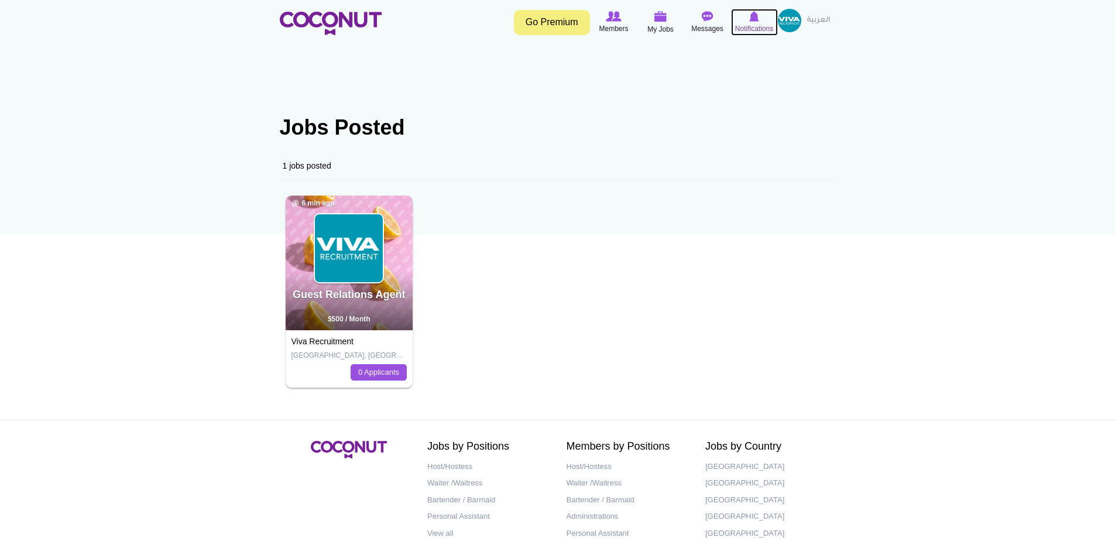
click at [750, 19] on img at bounding box center [754, 16] width 10 height 11
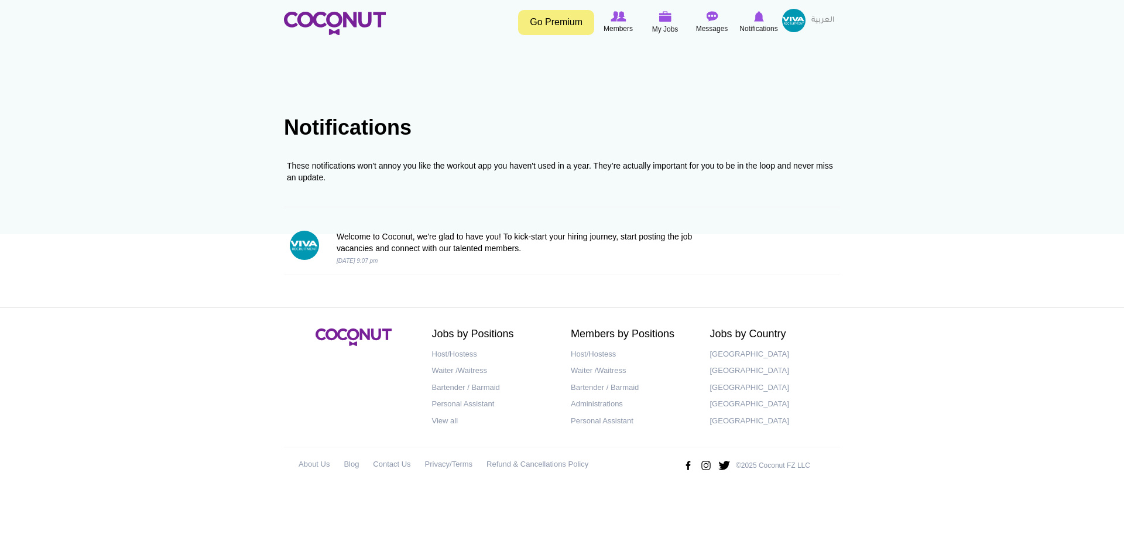
click at [800, 25] on img at bounding box center [793, 20] width 23 height 23
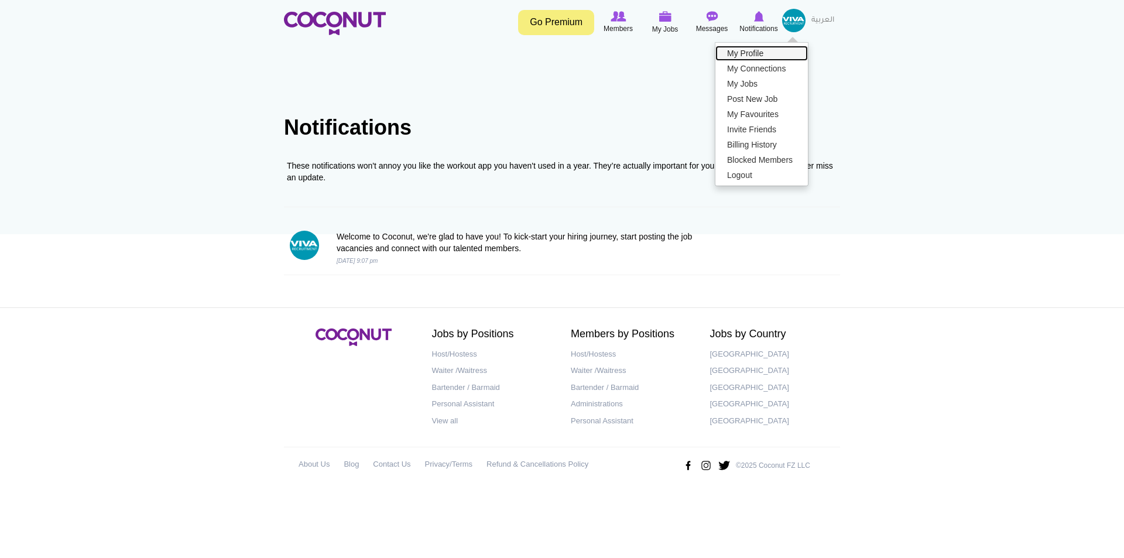
click at [748, 50] on link "My Profile" at bounding box center [761, 53] width 92 height 15
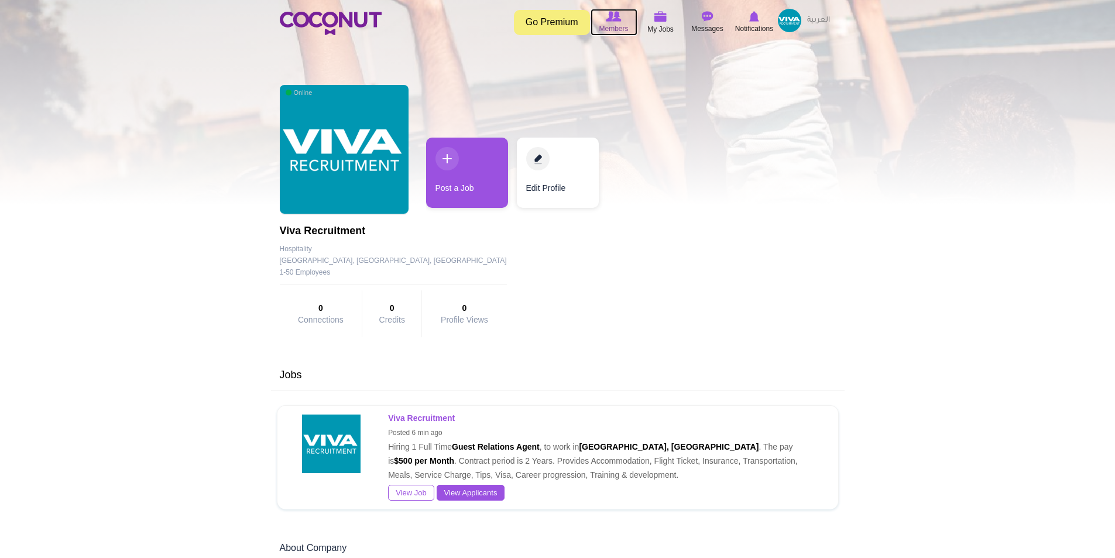
click at [623, 26] on span "Members" at bounding box center [613, 29] width 29 height 12
